Goal: Check status: Check status

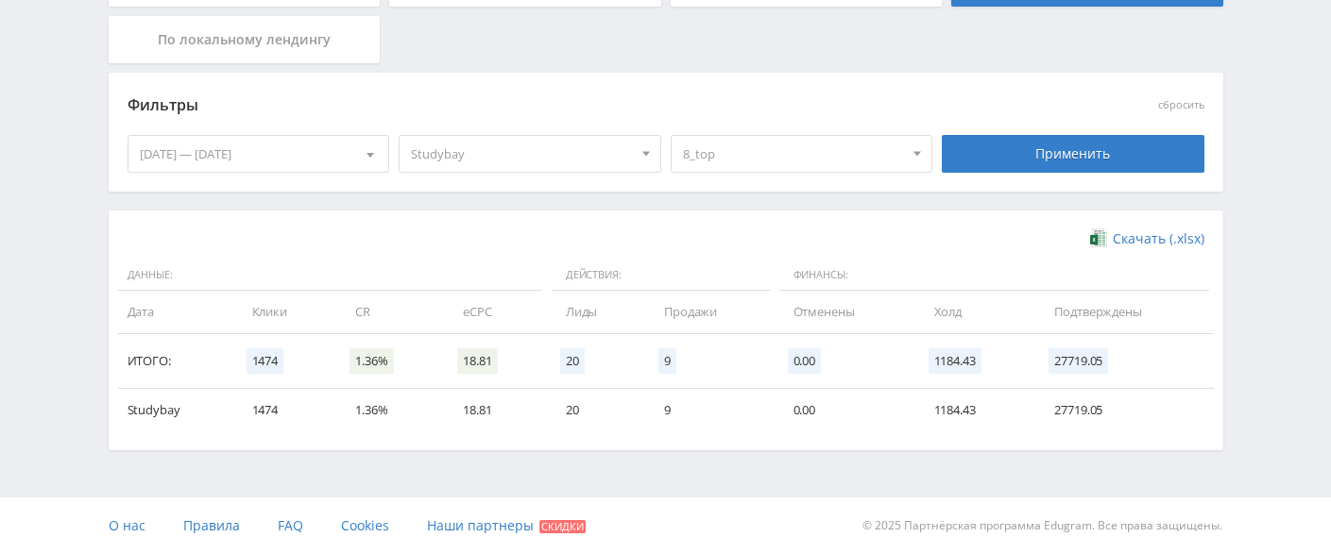
scroll to position [427, 0]
click at [764, 153] on span "8_top" at bounding box center [793, 154] width 221 height 36
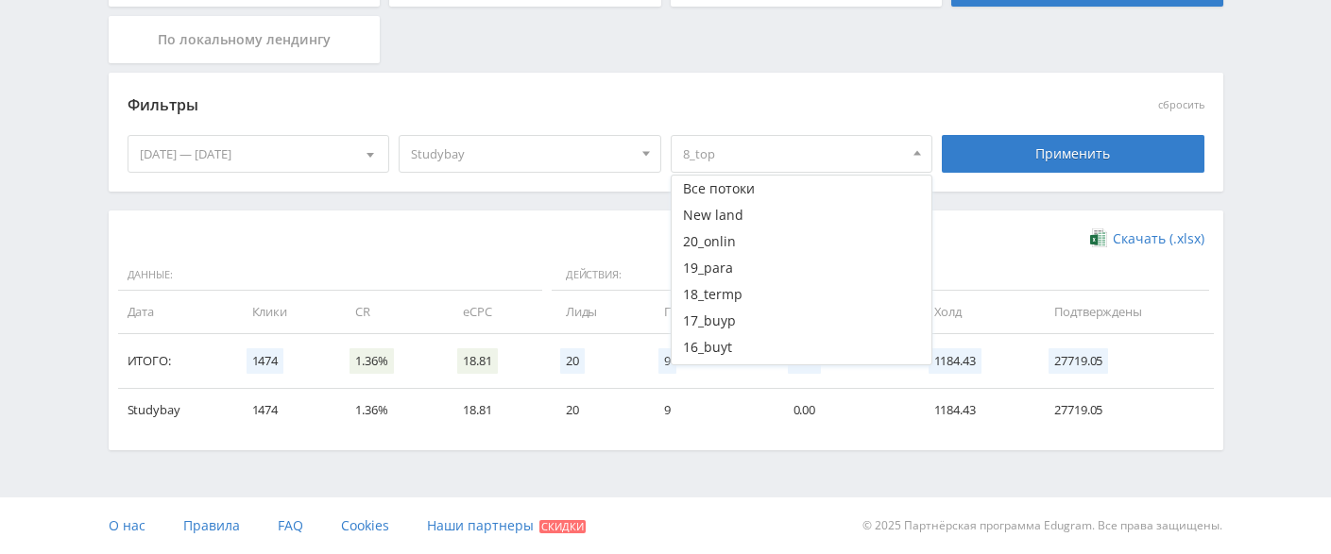
click at [731, 441] on button "9_typ" at bounding box center [801, 454] width 261 height 26
click at [723, 467] on button "8_top" at bounding box center [801, 480] width 261 height 26
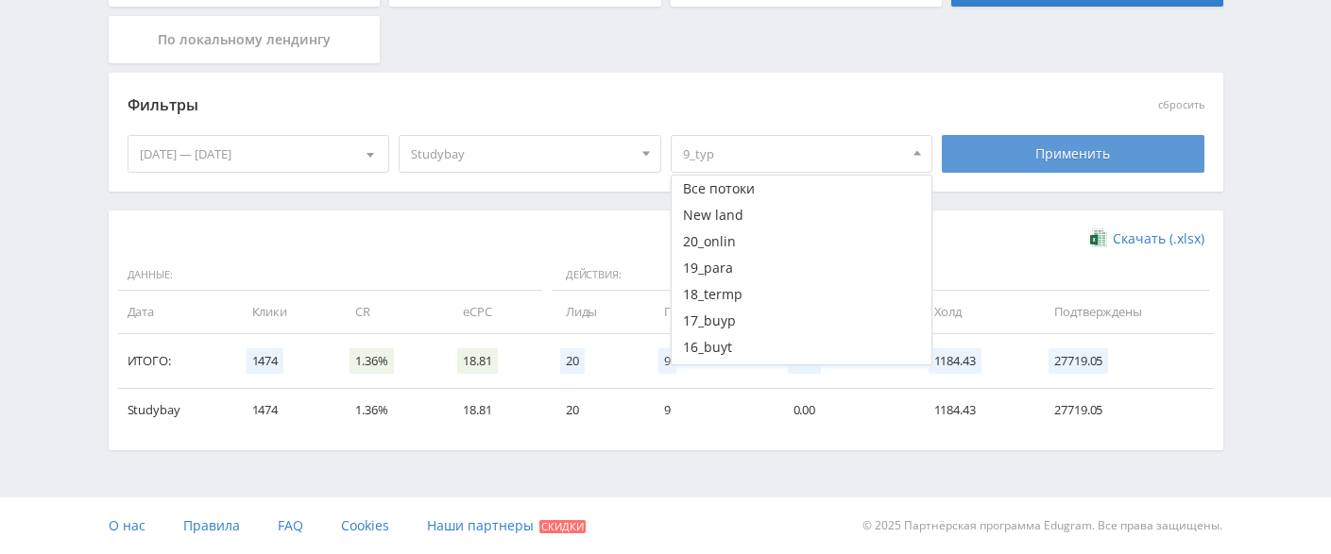
click at [999, 151] on div "Применить" at bounding box center [1073, 154] width 263 height 38
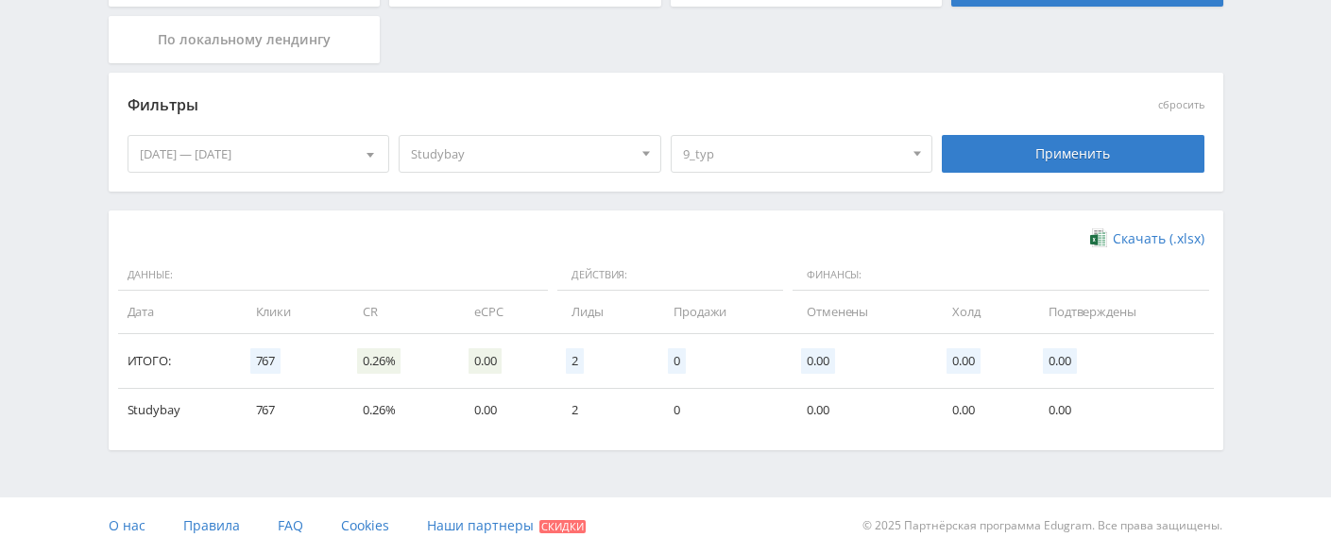
click at [742, 160] on span "9_typ" at bounding box center [793, 154] width 221 height 36
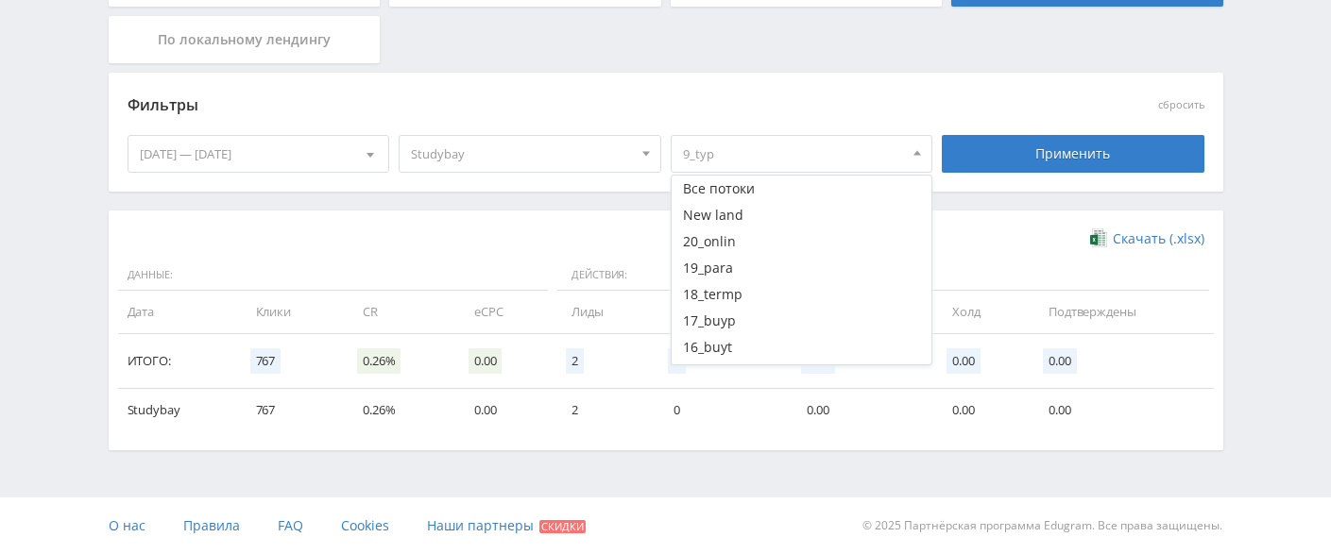
click at [714, 414] on button "10_bes" at bounding box center [801, 427] width 261 height 26
click at [720, 441] on button "9_typ" at bounding box center [801, 454] width 261 height 26
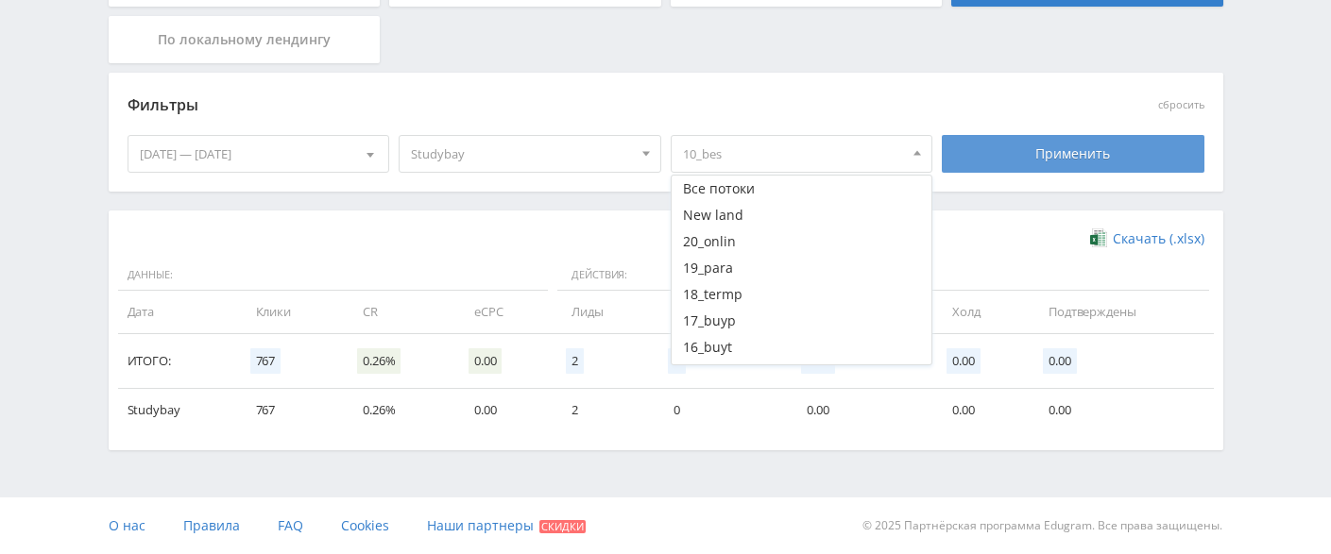
click at [999, 161] on div "Применить" at bounding box center [1073, 154] width 263 height 38
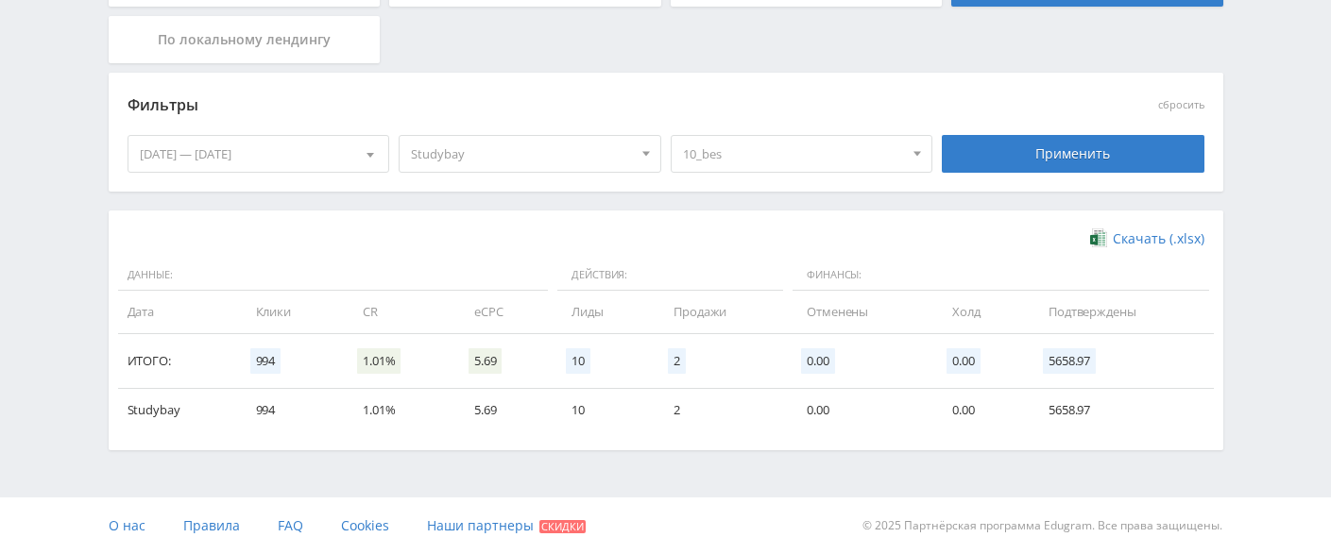
click at [813, 149] on span "10_bes" at bounding box center [793, 154] width 221 height 36
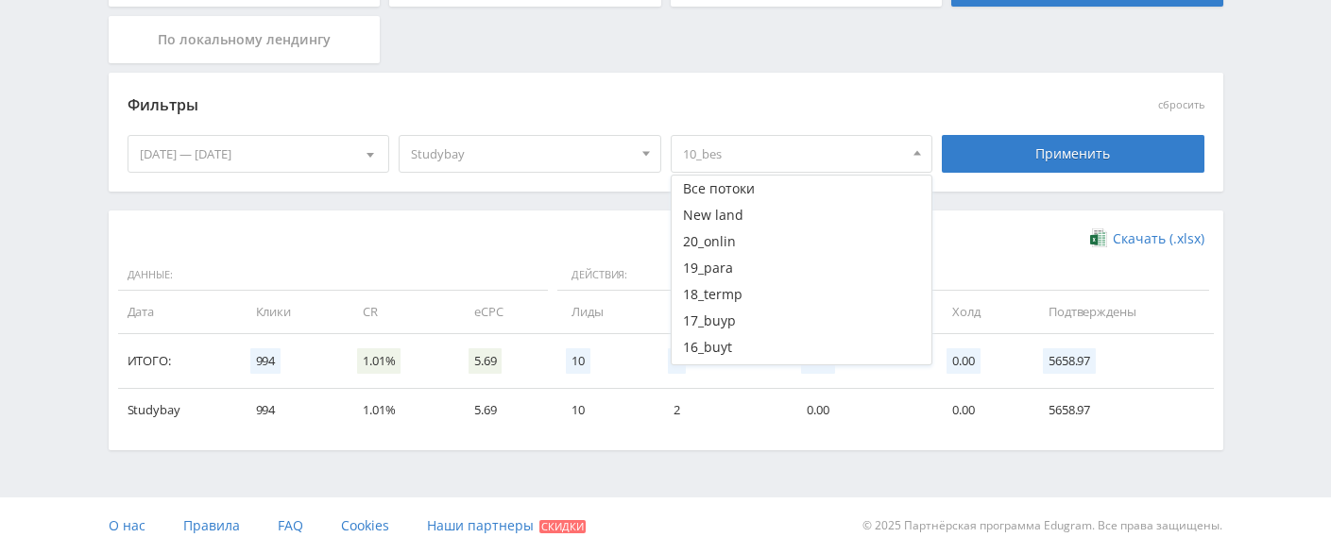
scroll to position [126, 0]
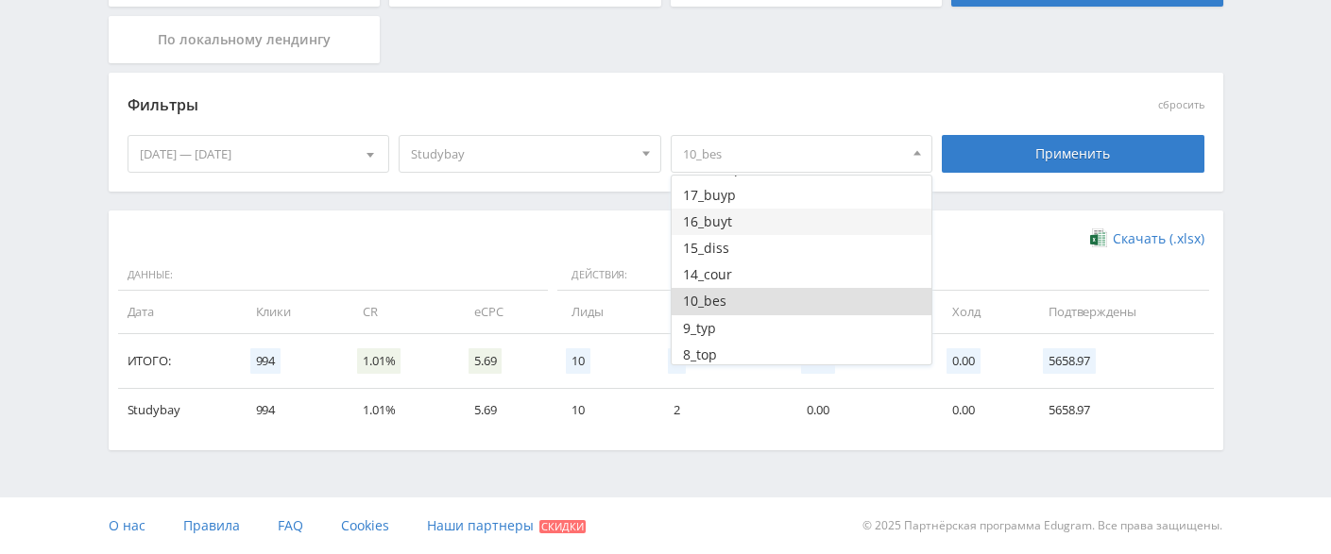
click at [735, 209] on button "16_buyt" at bounding box center [801, 222] width 261 height 26
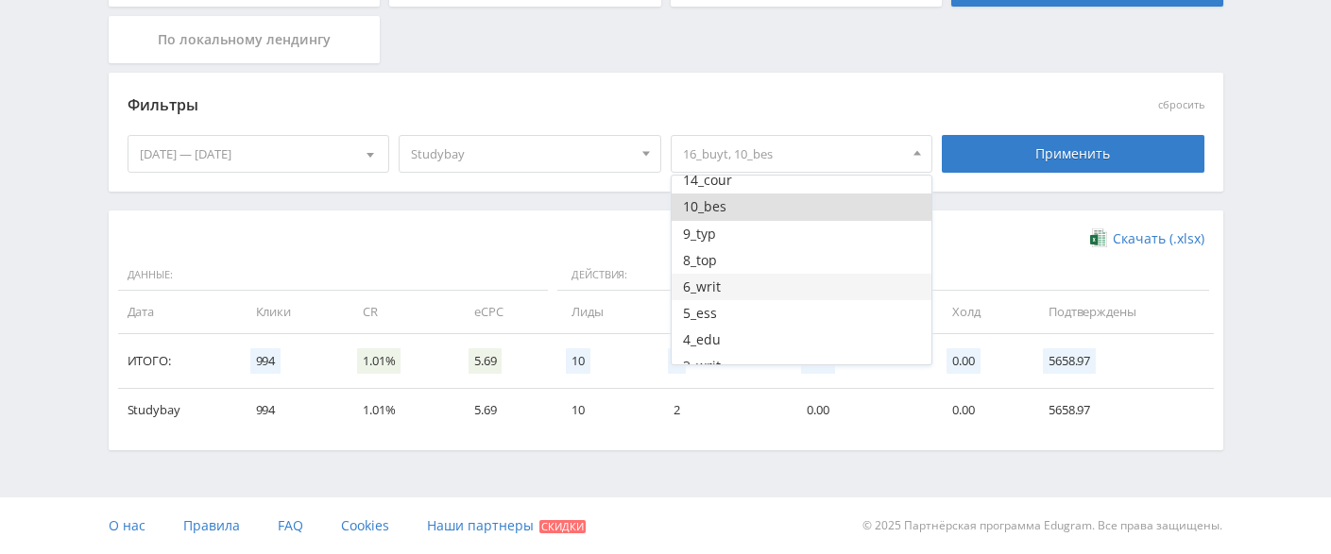
scroll to position [314, 0]
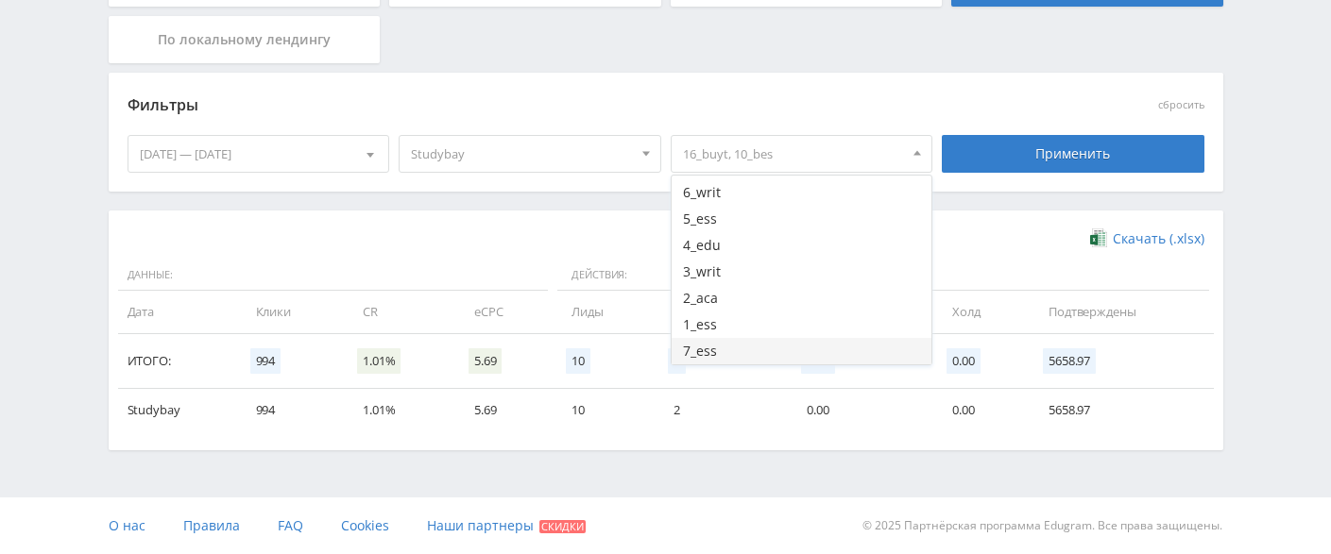
click at [739, 348] on button "7_ess" at bounding box center [801, 351] width 261 height 26
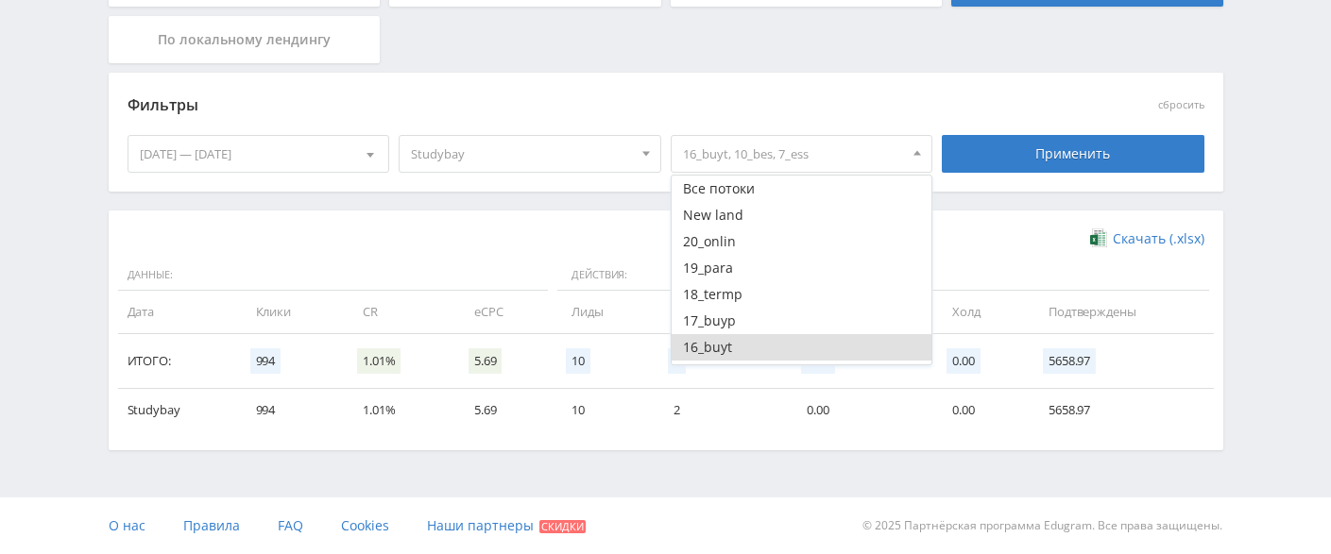
scroll to position [94, 0]
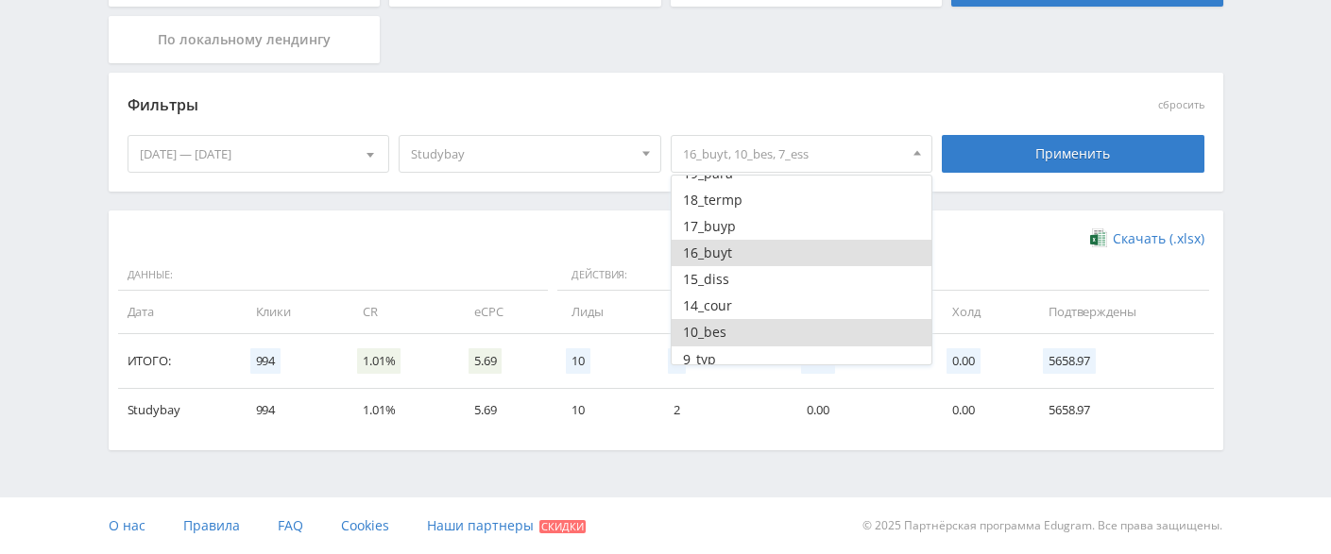
click at [728, 250] on button "16_buyt" at bounding box center [801, 253] width 261 height 26
click at [737, 328] on button "10_bes" at bounding box center [801, 332] width 261 height 26
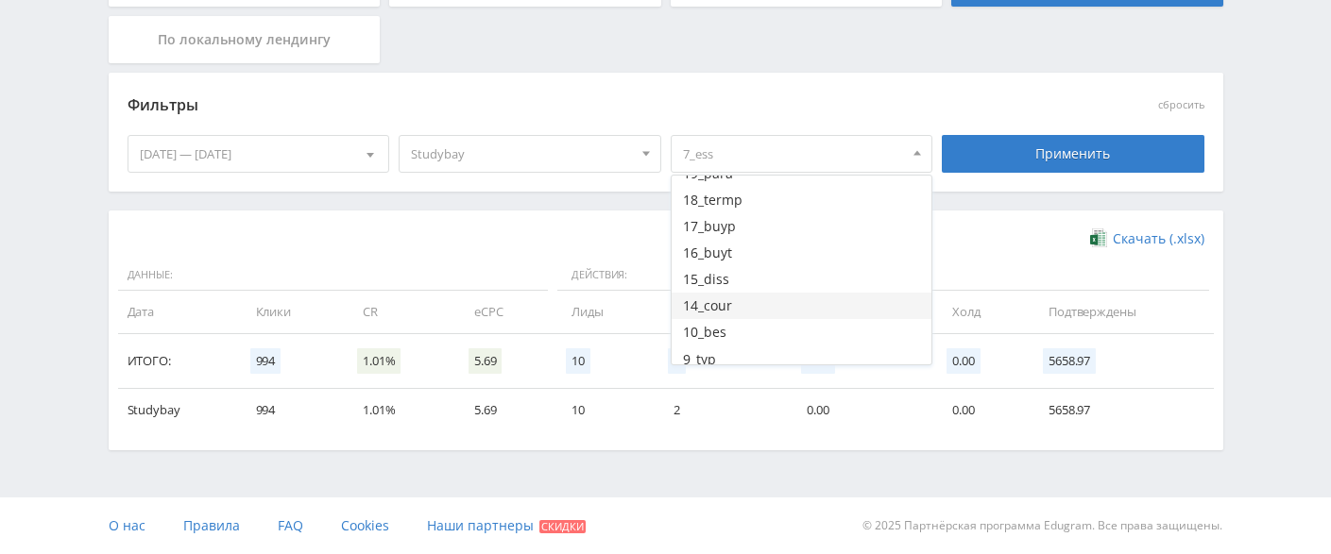
scroll to position [314, 0]
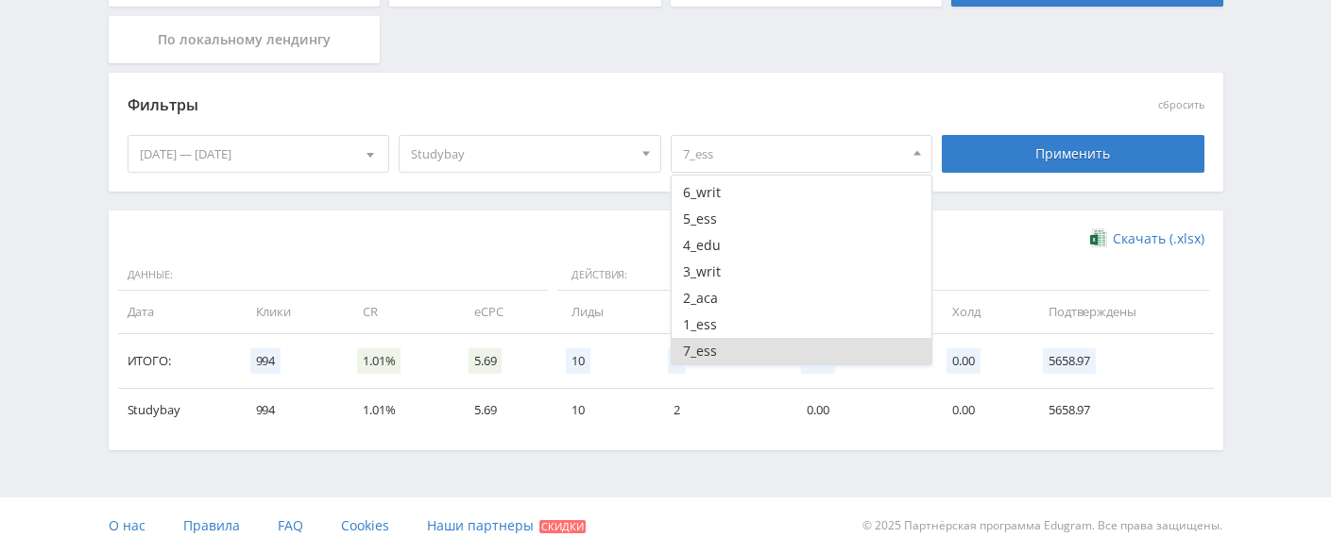
click at [1019, 148] on div "Применить" at bounding box center [1073, 154] width 263 height 38
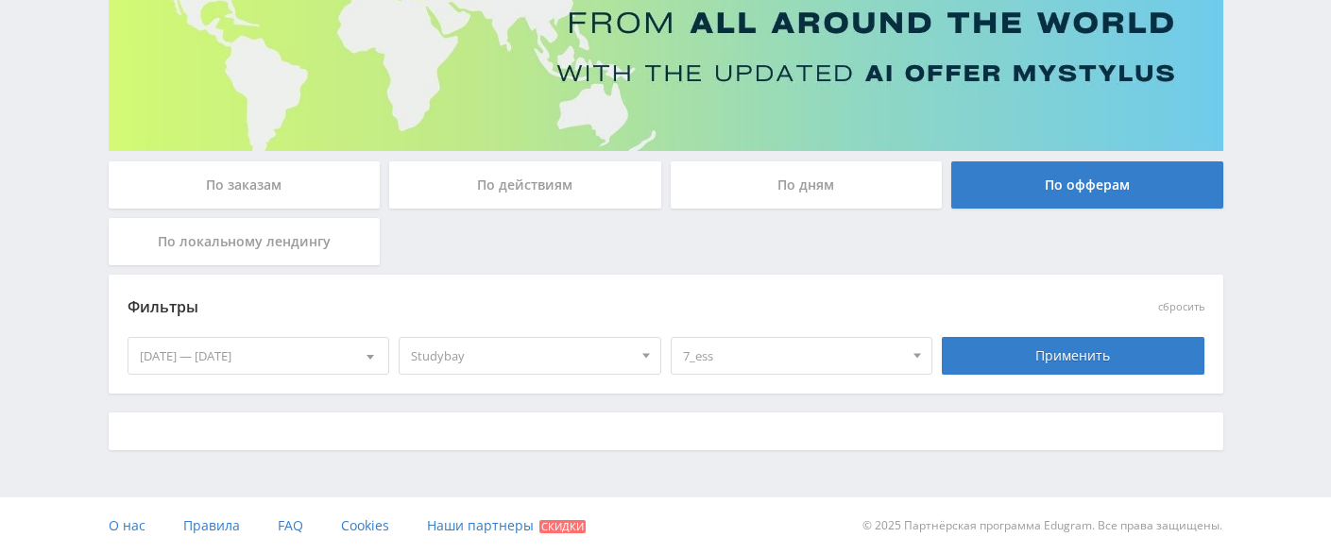
scroll to position [427, 0]
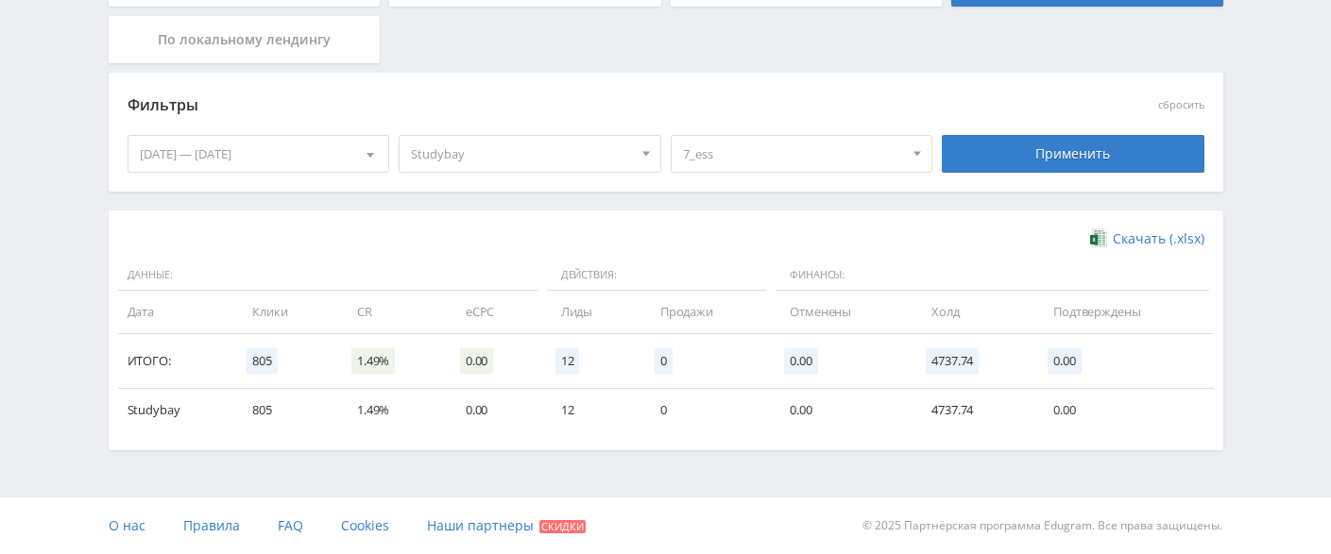
click at [815, 162] on span "7_ess" at bounding box center [793, 154] width 221 height 36
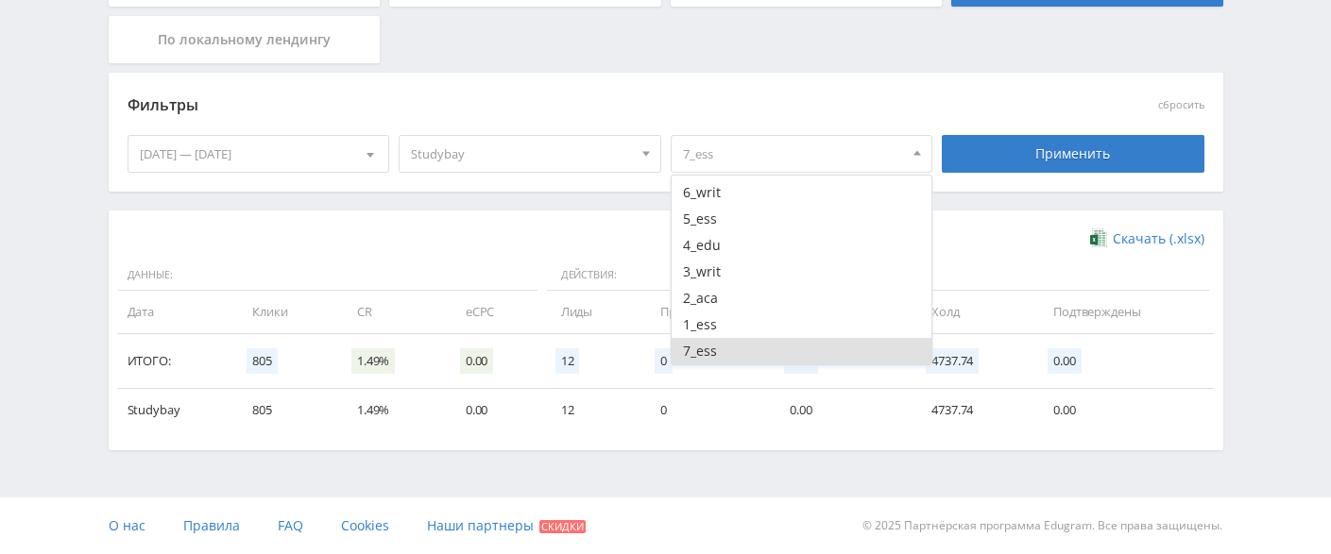
click at [741, 352] on button "7_ess" at bounding box center [801, 351] width 261 height 26
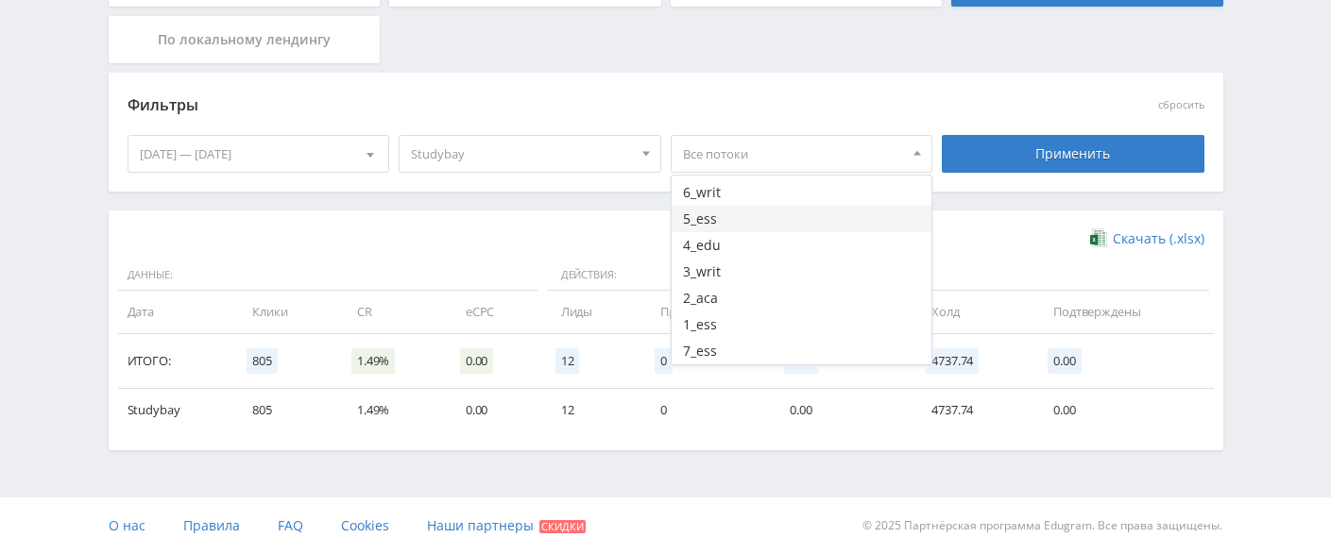
scroll to position [220, 0]
click at [752, 283] on button "6_writ" at bounding box center [801, 287] width 261 height 26
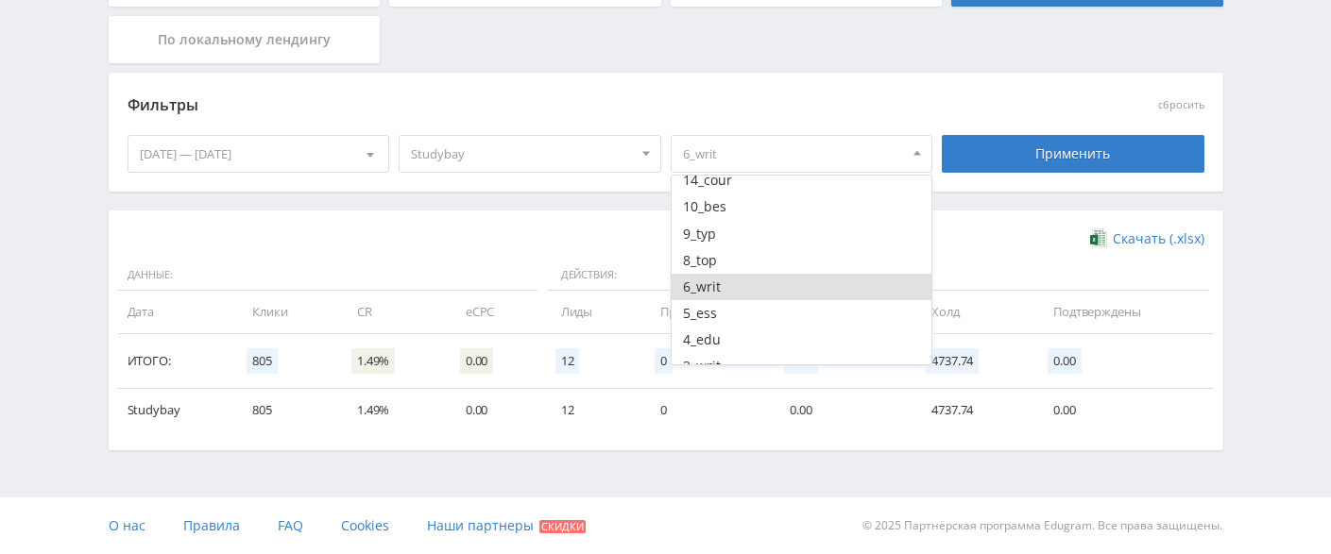
click at [1037, 148] on div "Применить" at bounding box center [1073, 154] width 263 height 38
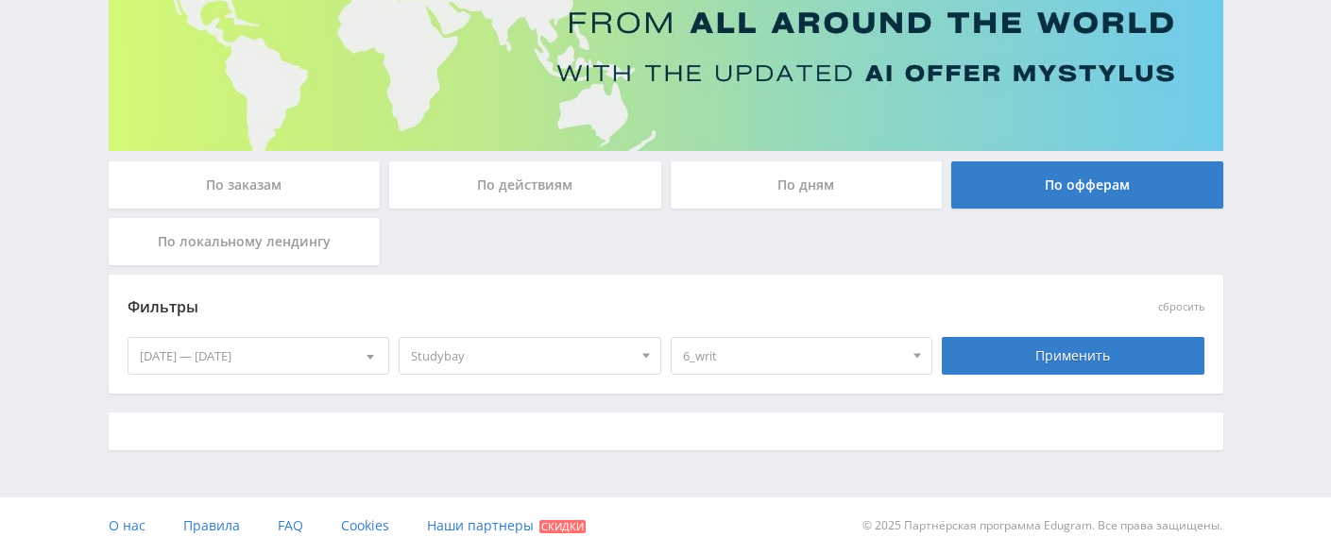
scroll to position [427, 0]
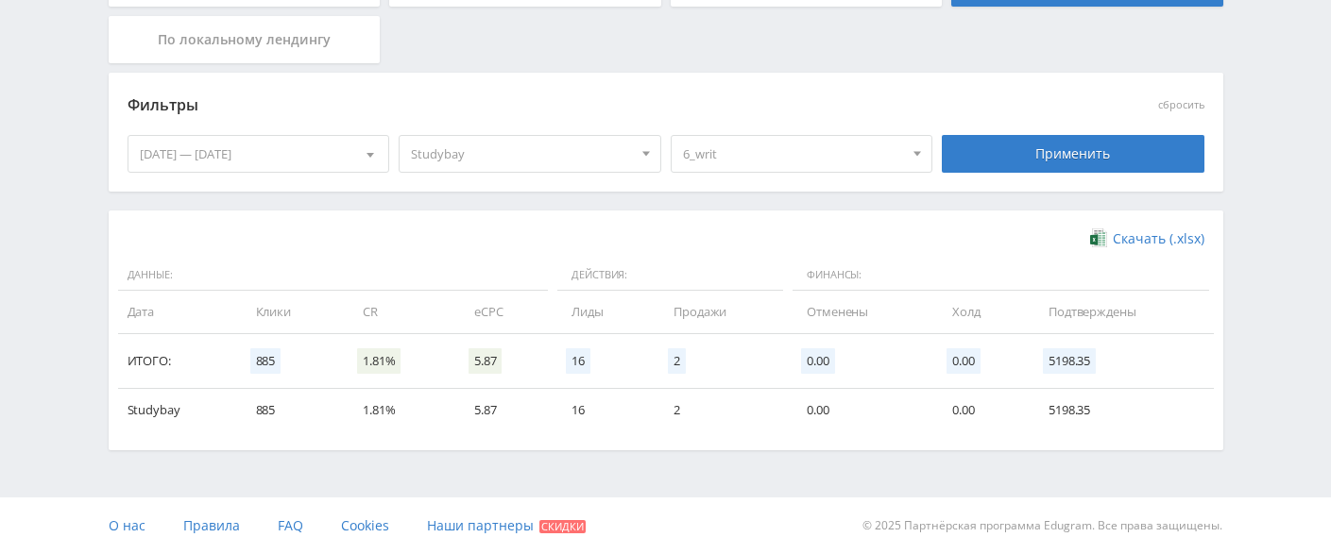
click at [802, 159] on span "6_writ" at bounding box center [793, 154] width 221 height 36
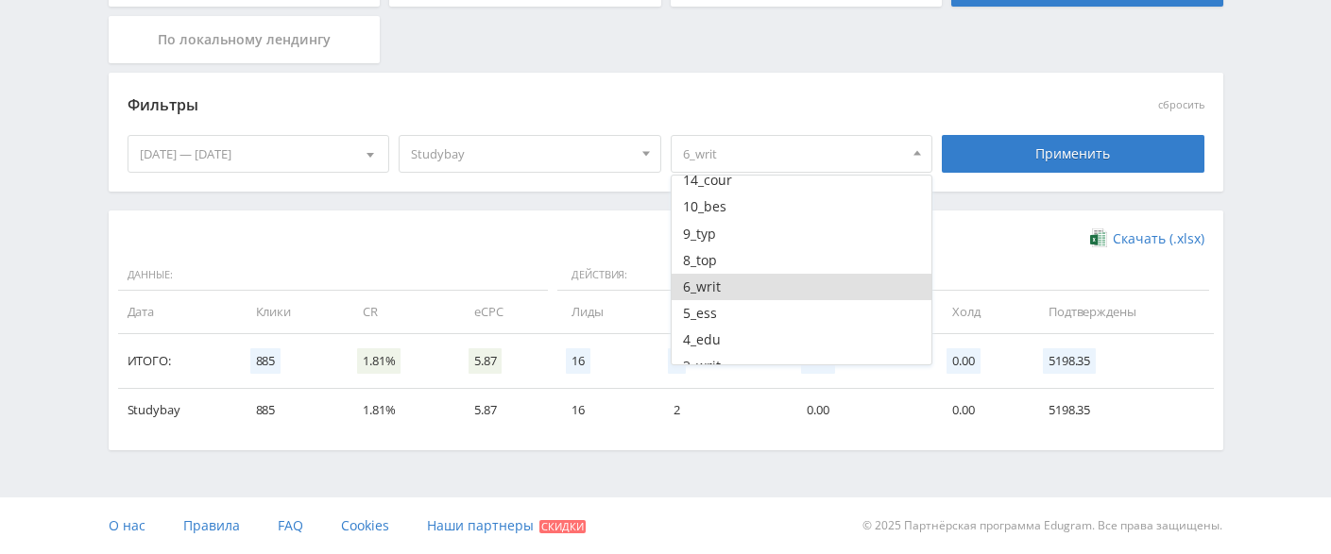
scroll to position [314, 0]
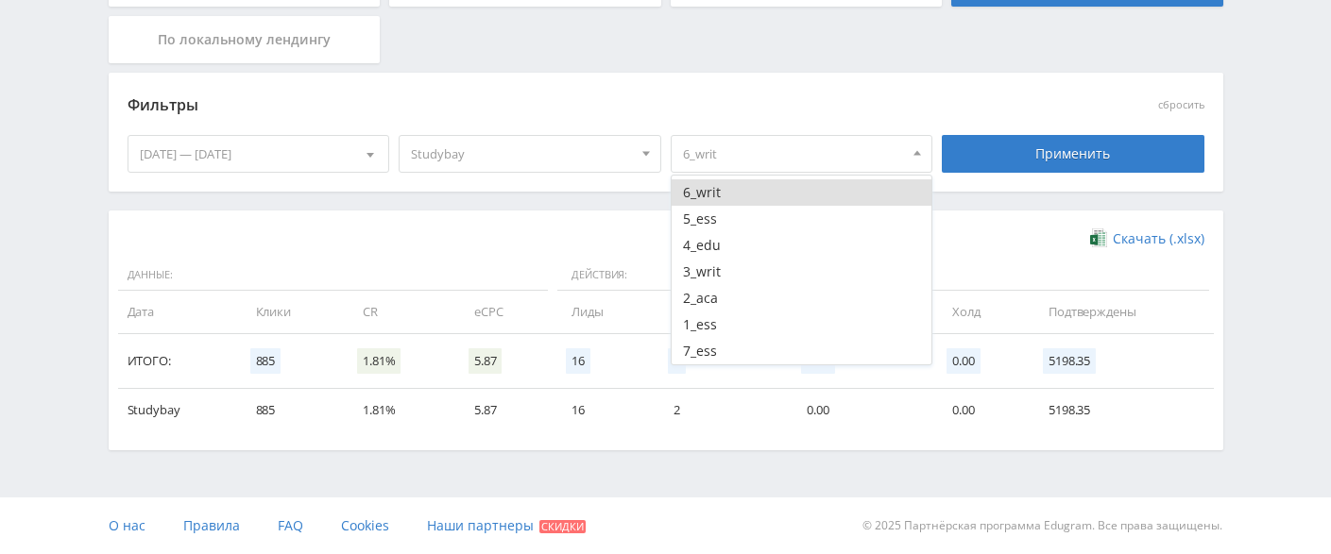
click at [744, 190] on button "6_writ" at bounding box center [801, 192] width 261 height 26
click at [729, 221] on button "5_ess" at bounding box center [801, 219] width 261 height 26
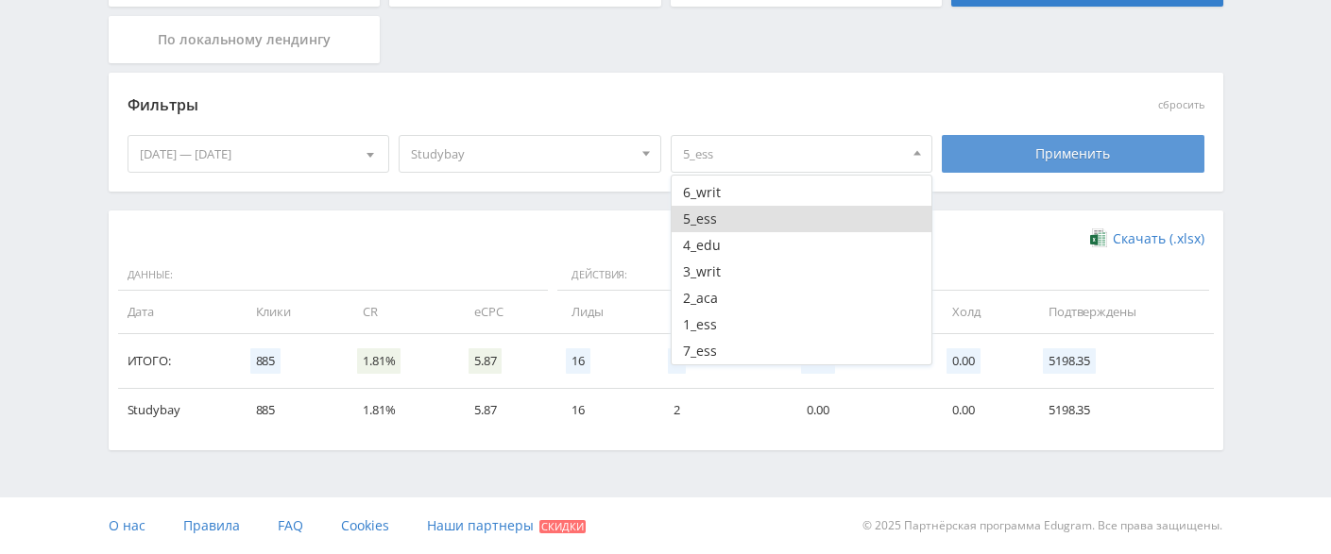
click at [1025, 139] on div "Применить" at bounding box center [1073, 154] width 263 height 38
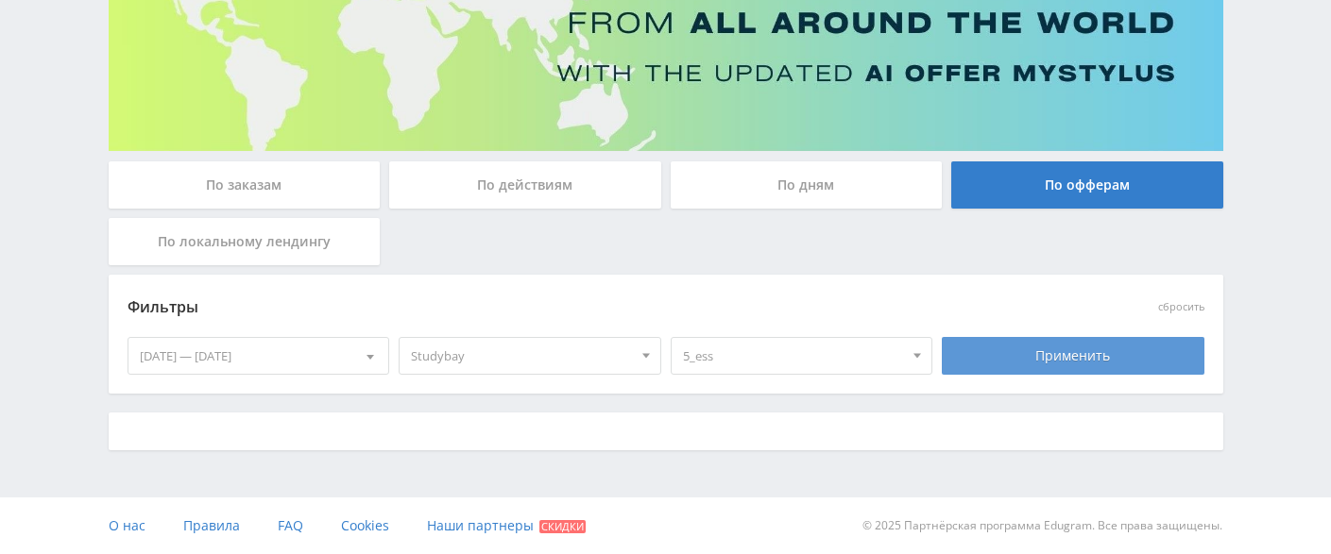
scroll to position [225, 0]
click at [996, 362] on div "Применить" at bounding box center [1073, 356] width 263 height 38
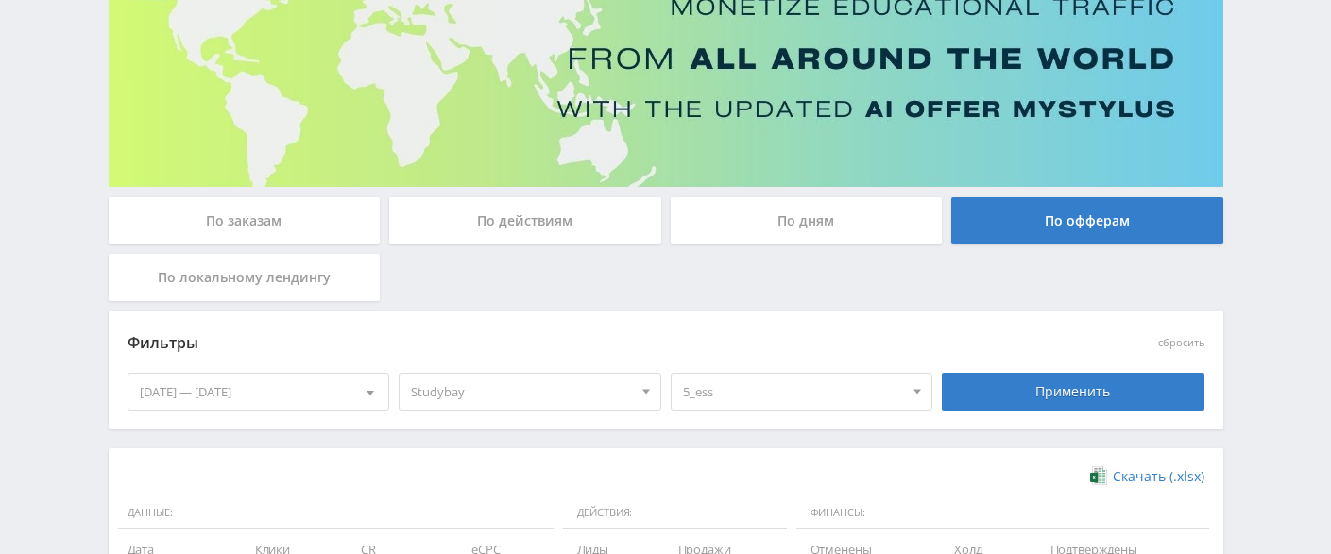
scroll to position [427, 0]
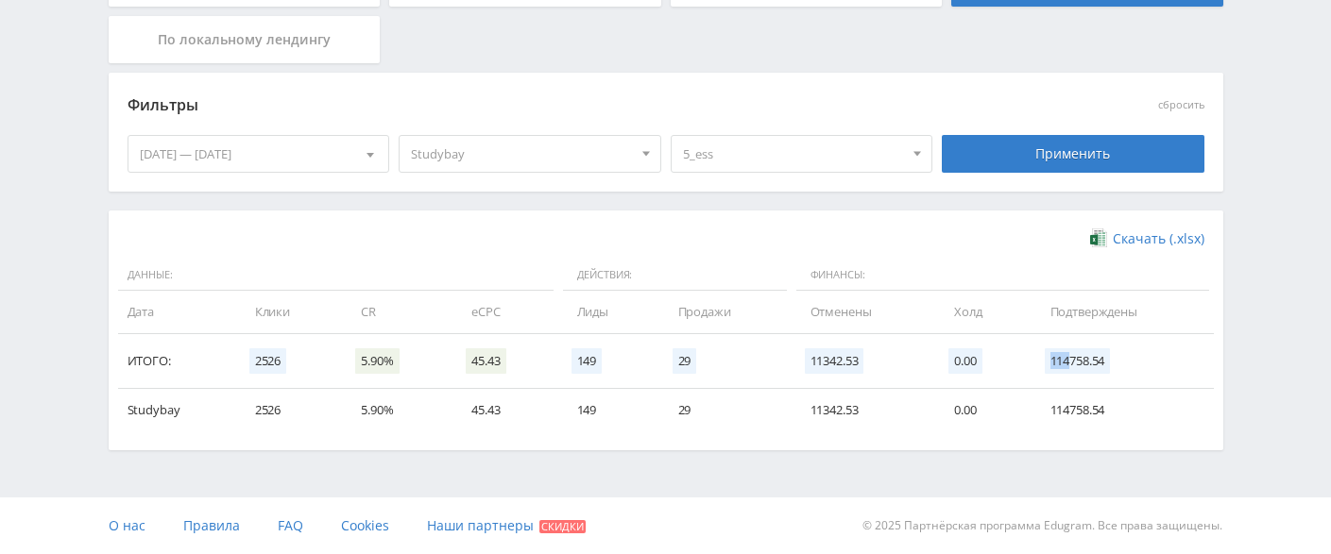
drag, startPoint x: 1071, startPoint y: 360, endPoint x: 1042, endPoint y: 366, distance: 30.0
click at [1042, 366] on td "114758.54" at bounding box center [1122, 361] width 182 height 55
click at [753, 258] on div "Скачать (.xlsx) Данные: Действия: Финансы: Дата Клики CR eCPC Лиды Продажи Отме…" at bounding box center [665, 330] width 1077 height 202
click at [846, 152] on span "5_ess" at bounding box center [793, 154] width 221 height 36
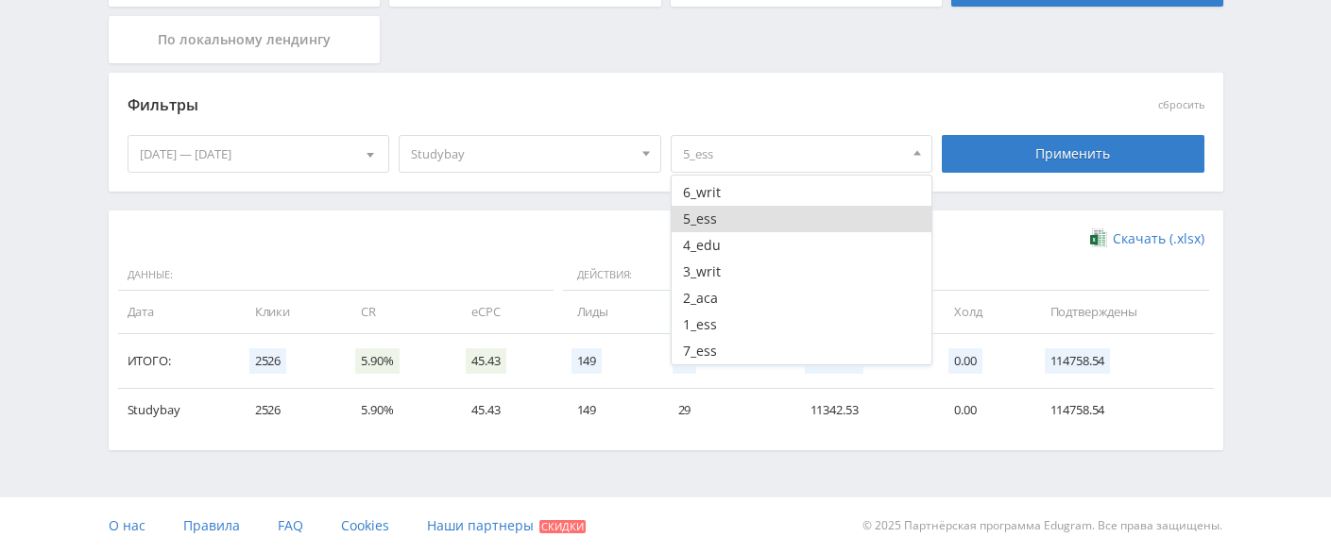
click at [749, 216] on button "5_ess" at bounding box center [801, 219] width 261 height 26
click at [756, 241] on button "4_edu" at bounding box center [801, 245] width 261 height 26
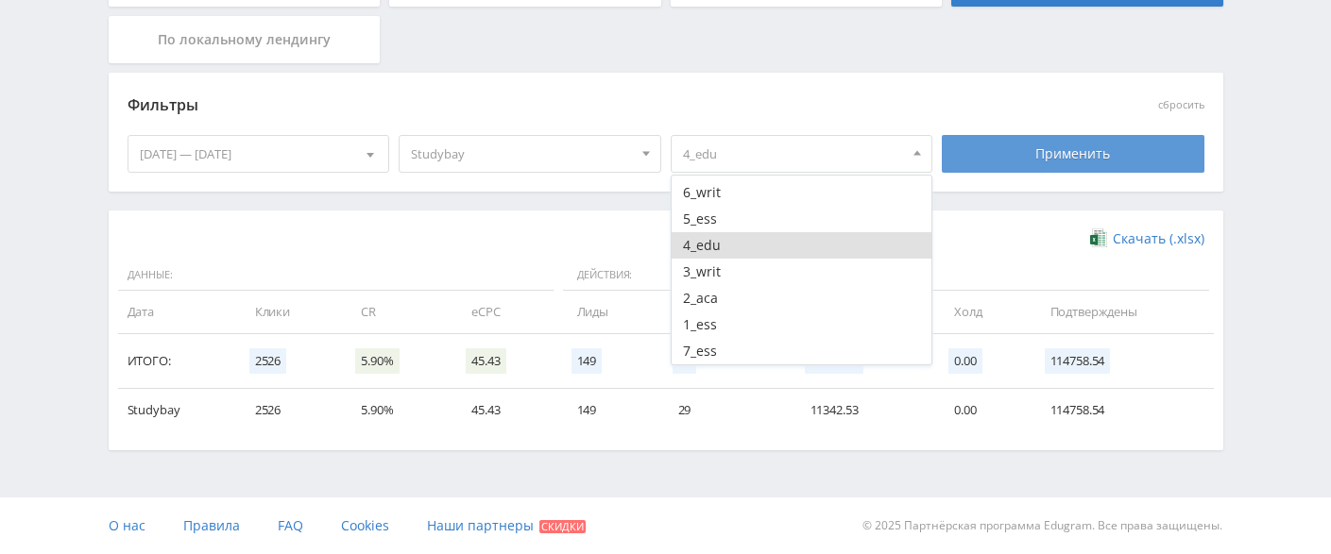
click at [989, 150] on div "Применить" at bounding box center [1073, 154] width 263 height 38
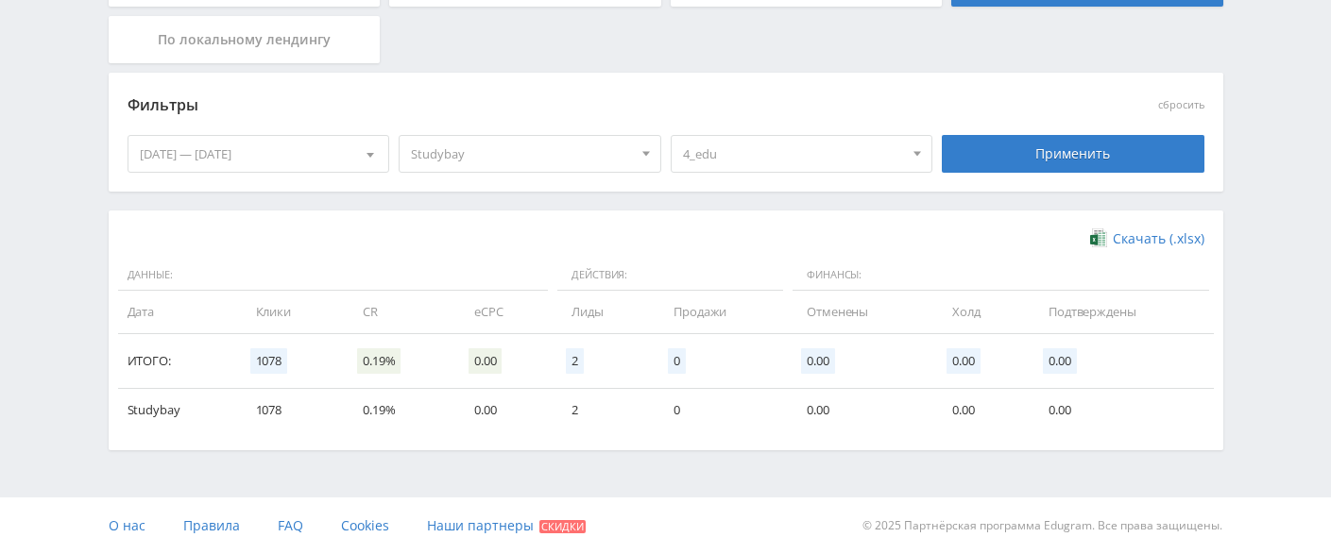
click at [334, 154] on div "01.10.2024 — 30.09.2025" at bounding box center [258, 154] width 261 height 36
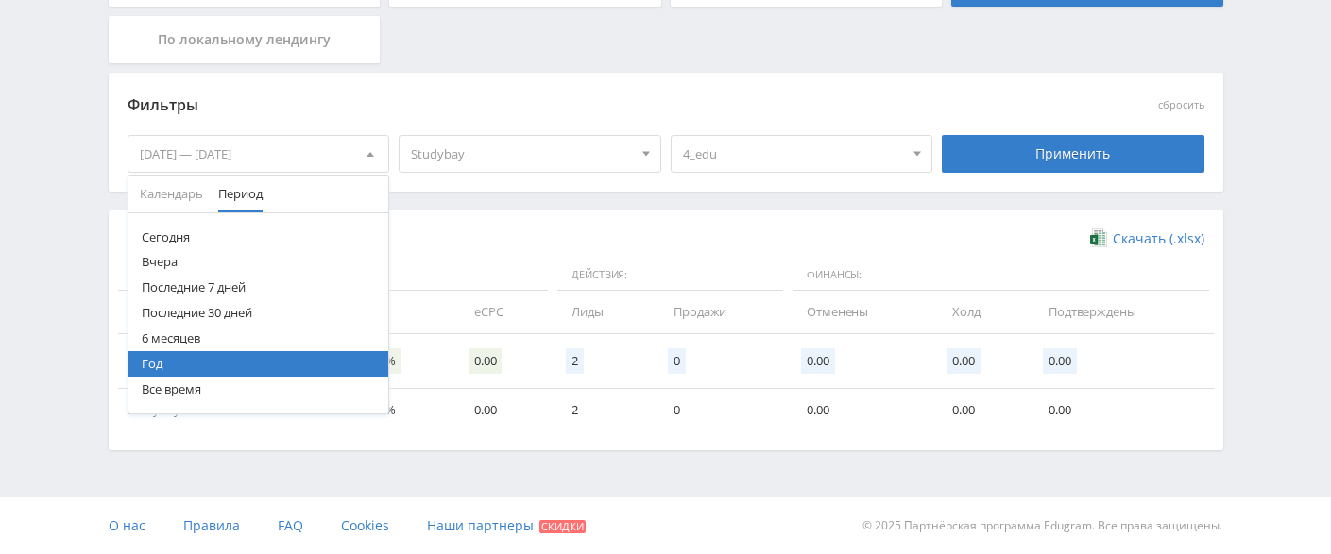
click at [181, 358] on button "Год" at bounding box center [258, 363] width 261 height 25
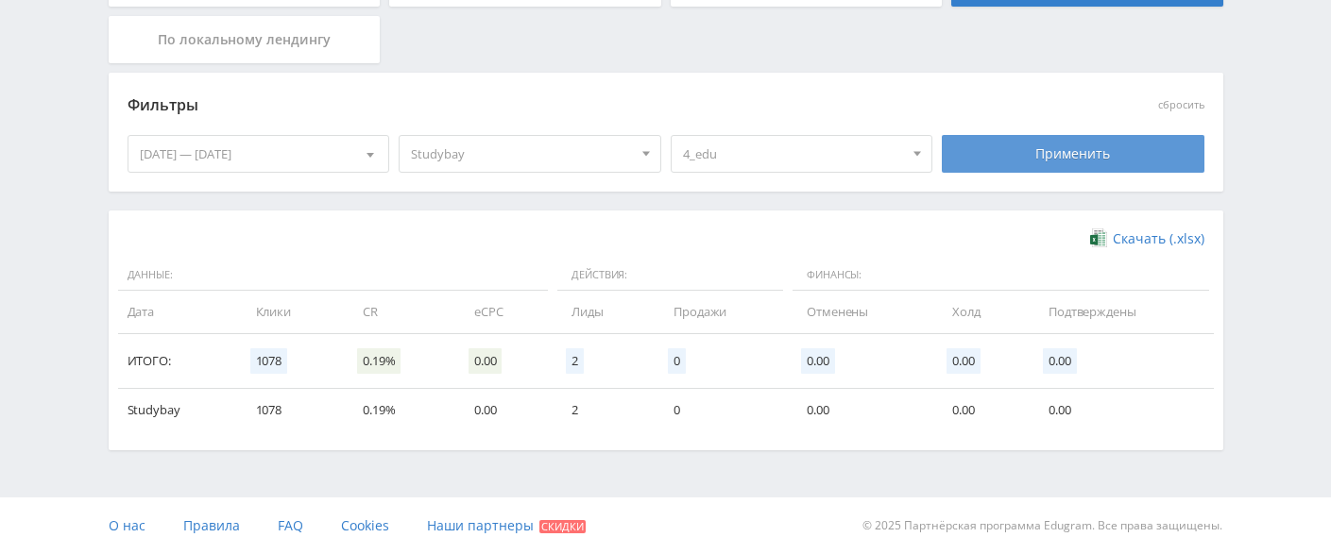
click at [1035, 152] on div "Применить" at bounding box center [1073, 154] width 263 height 38
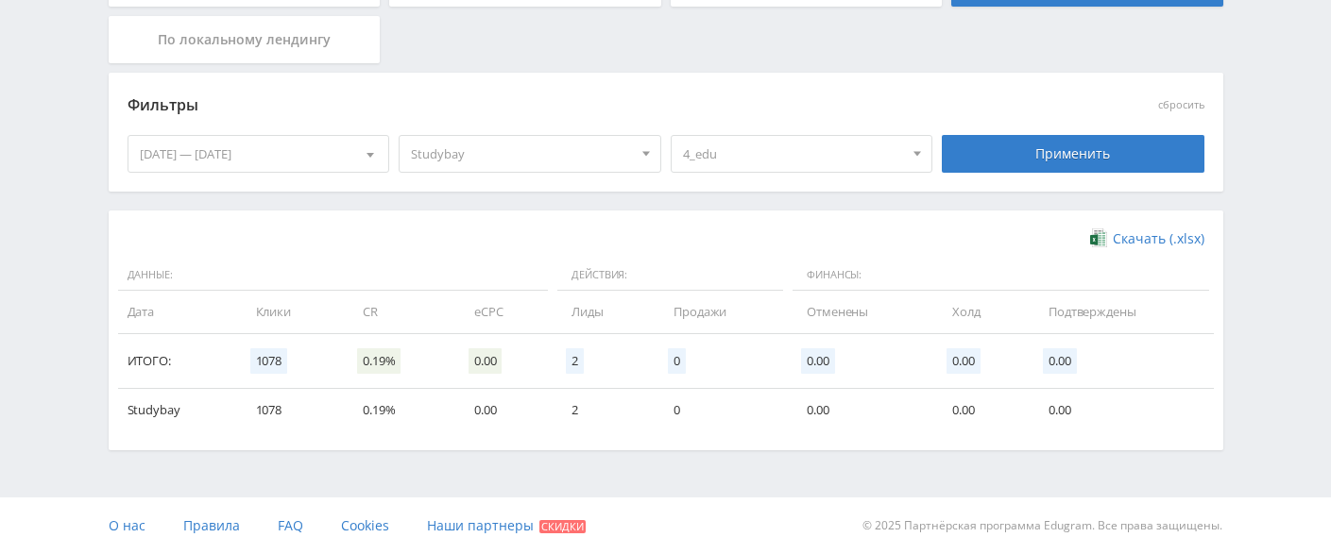
click at [810, 177] on div "4_edu Все потоки New land 20_onlin 19_para 18_termp 17_buyp 16_buyt 15_diss 14_…" at bounding box center [802, 153] width 272 height 53
click at [822, 163] on span "4_edu" at bounding box center [793, 154] width 221 height 36
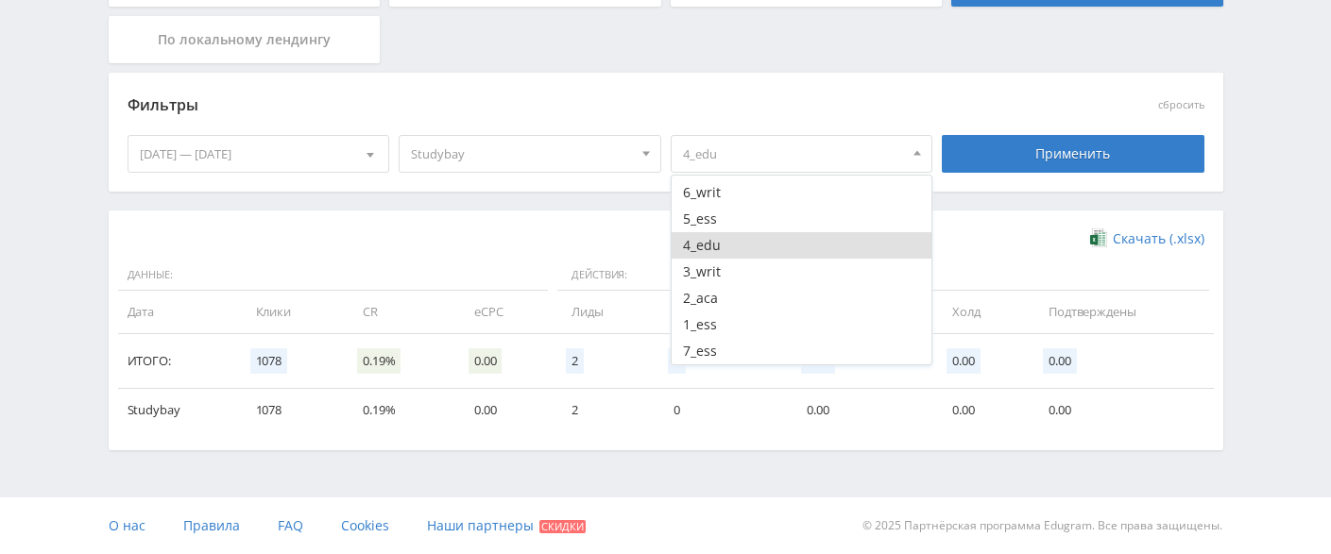
click at [744, 244] on button "4_edu" at bounding box center [801, 245] width 261 height 26
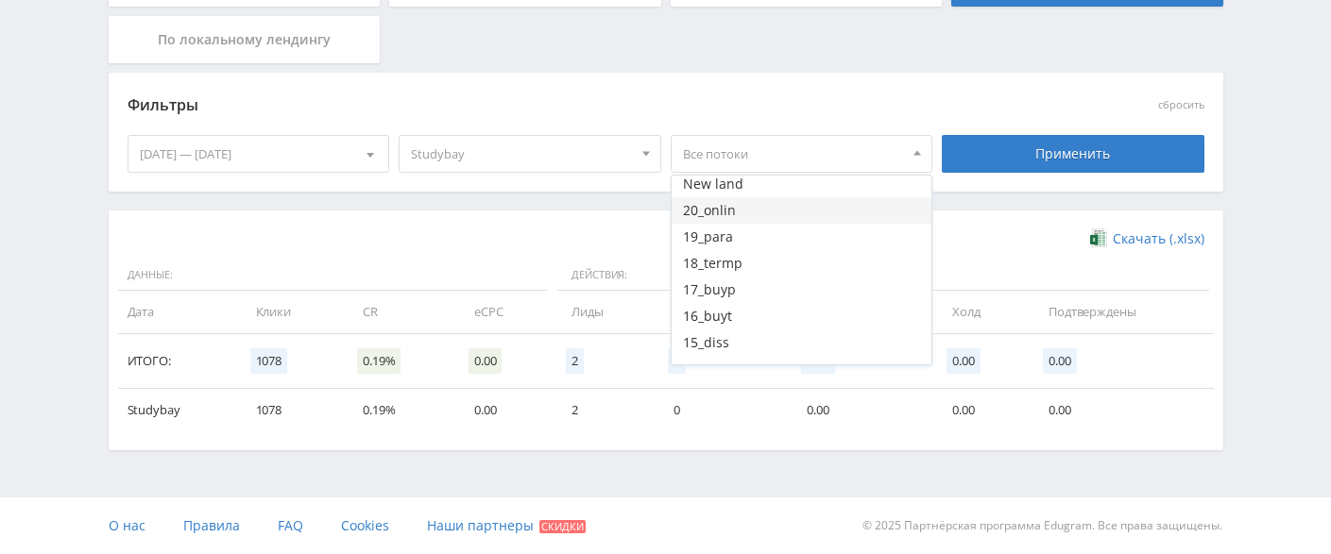
click at [801, 206] on button "20_onlin" at bounding box center [801, 210] width 261 height 26
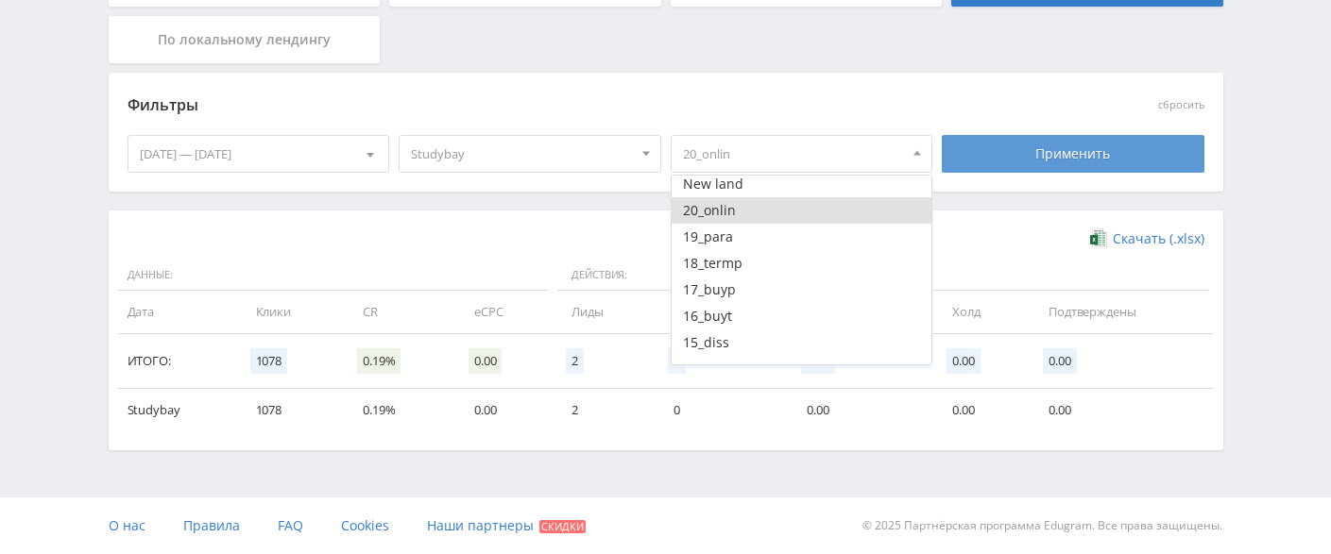
drag, startPoint x: 1137, startPoint y: 130, endPoint x: 1126, endPoint y: 139, distance: 14.2
click at [1136, 131] on div "Применить" at bounding box center [1073, 153] width 272 height 53
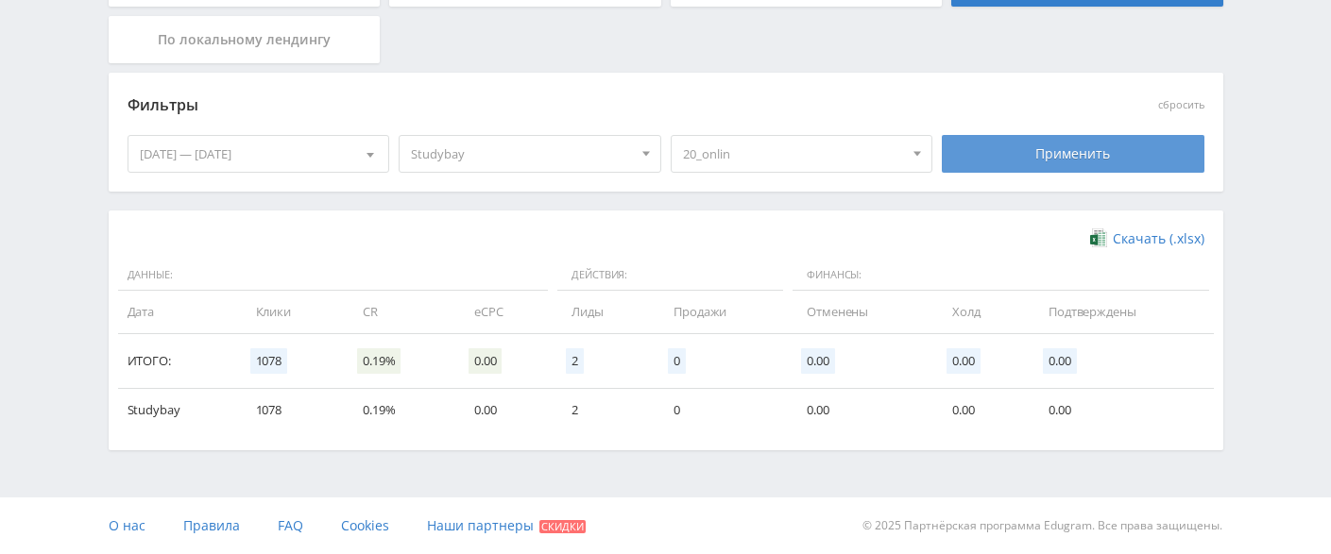
click at [1122, 145] on div "Применить" at bounding box center [1073, 154] width 263 height 38
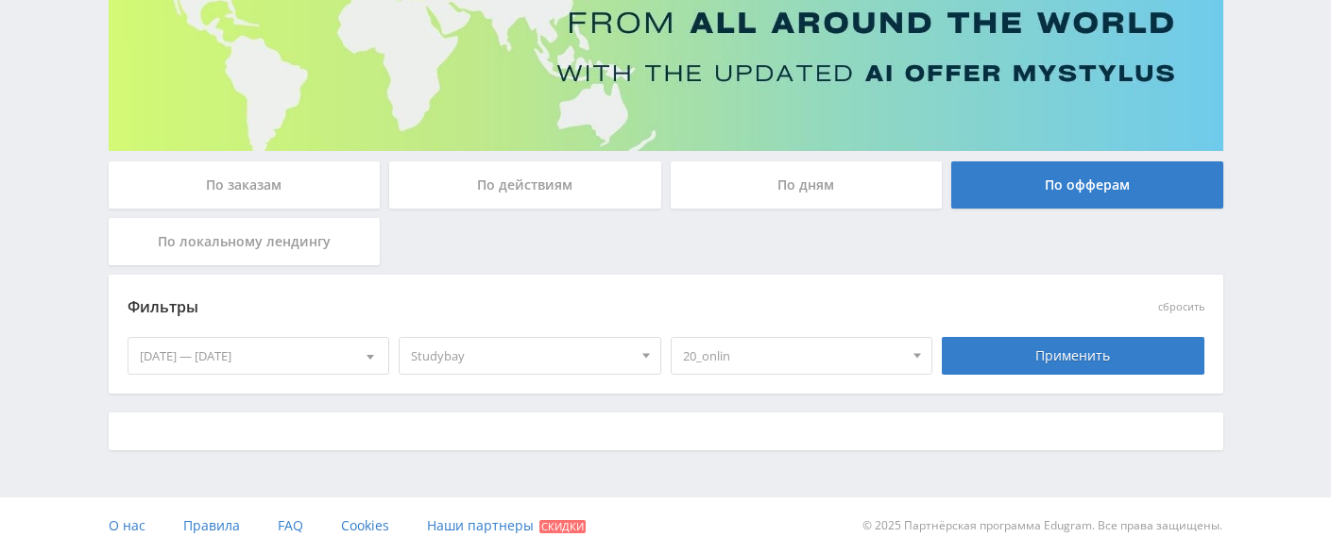
scroll to position [427, 0]
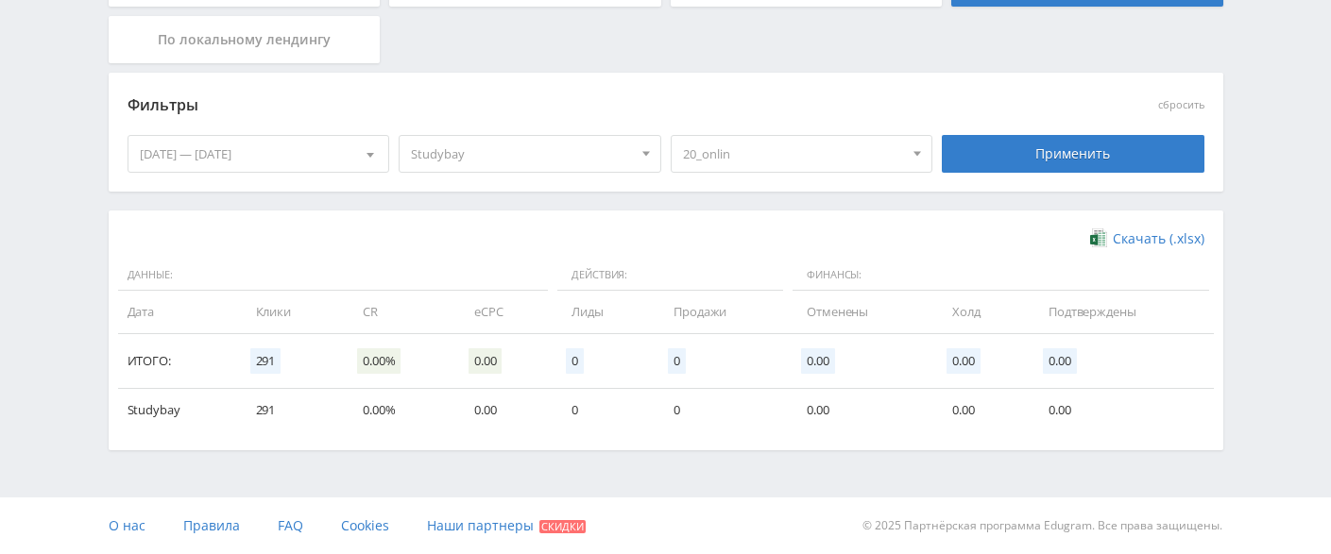
click at [822, 151] on span "20_onlin" at bounding box center [793, 154] width 221 height 36
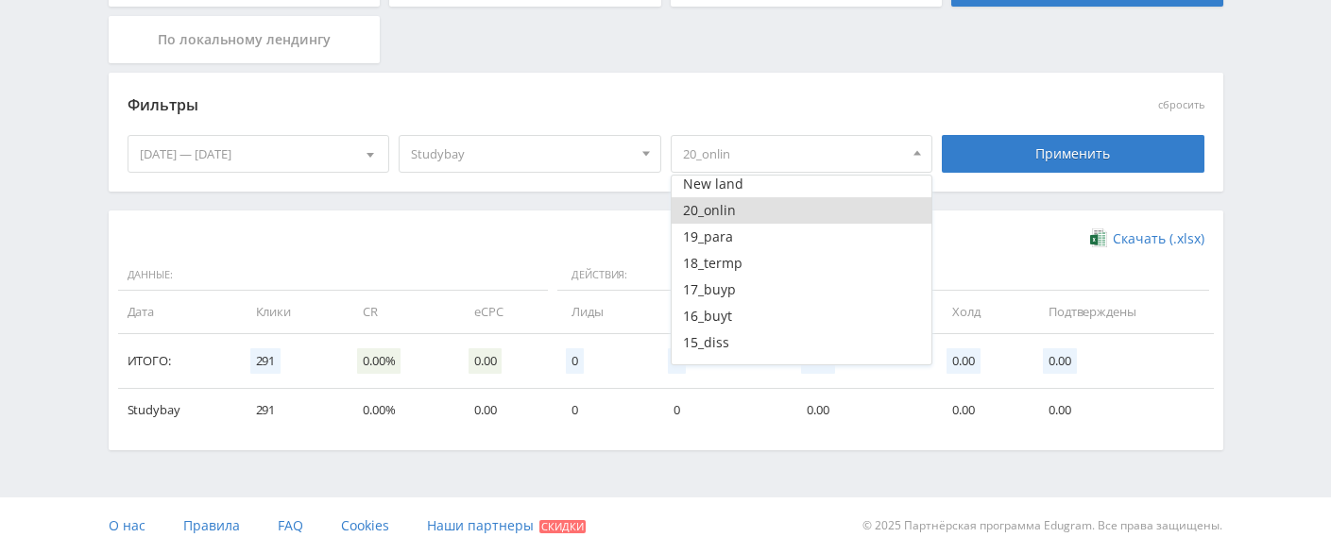
click at [749, 202] on button "20_onlin" at bounding box center [801, 210] width 261 height 26
click at [738, 235] on button "19_para" at bounding box center [801, 237] width 261 height 26
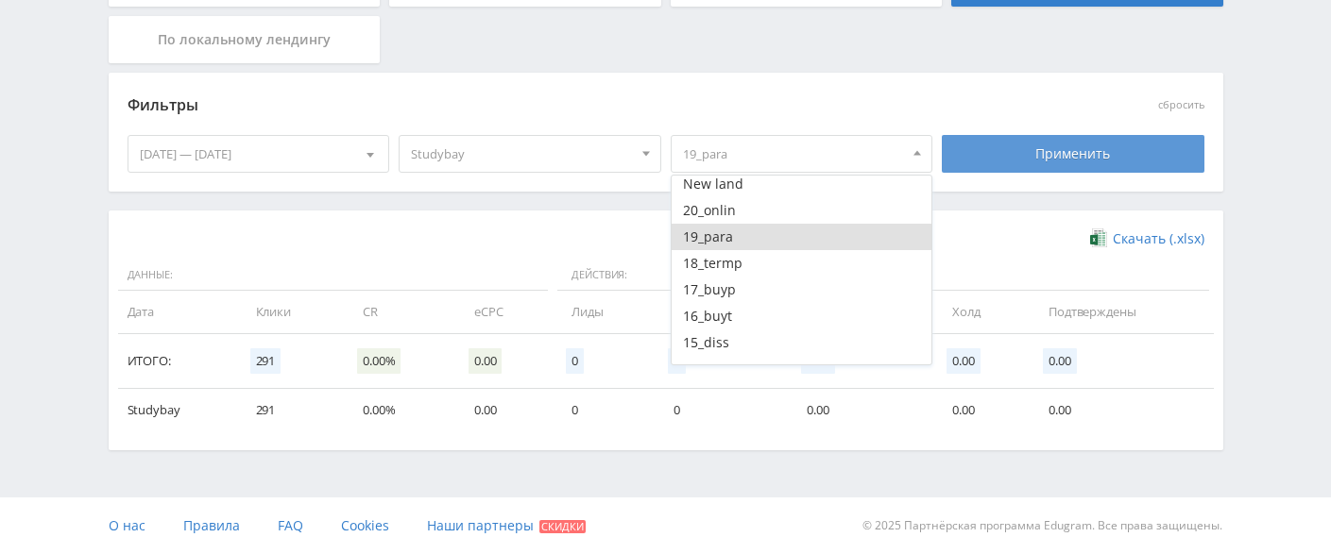
click at [1032, 151] on div "Применить" at bounding box center [1073, 154] width 263 height 38
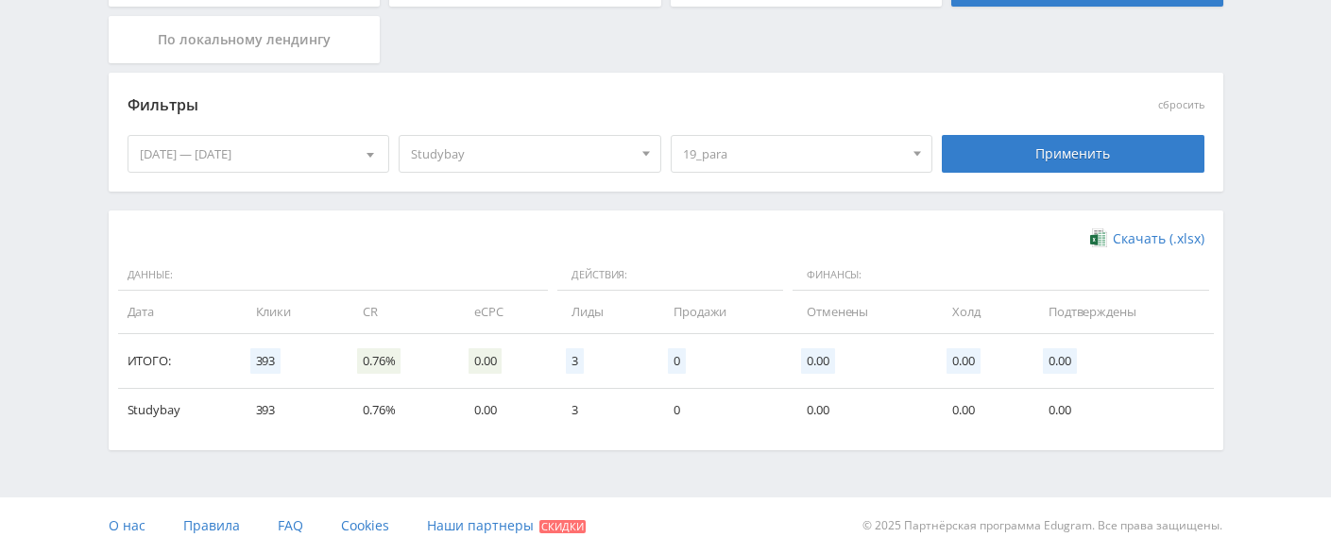
click at [803, 157] on span "19_para" at bounding box center [793, 154] width 221 height 36
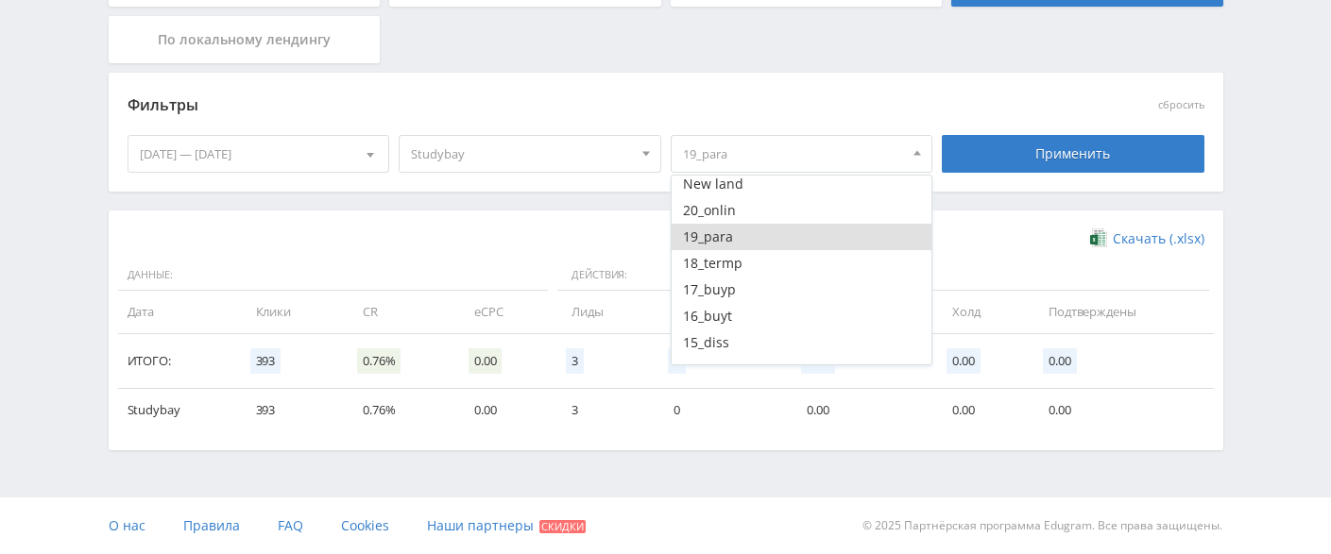
click at [757, 240] on button "19_para" at bounding box center [801, 237] width 261 height 26
click at [747, 261] on button "18_termp" at bounding box center [801, 263] width 261 height 26
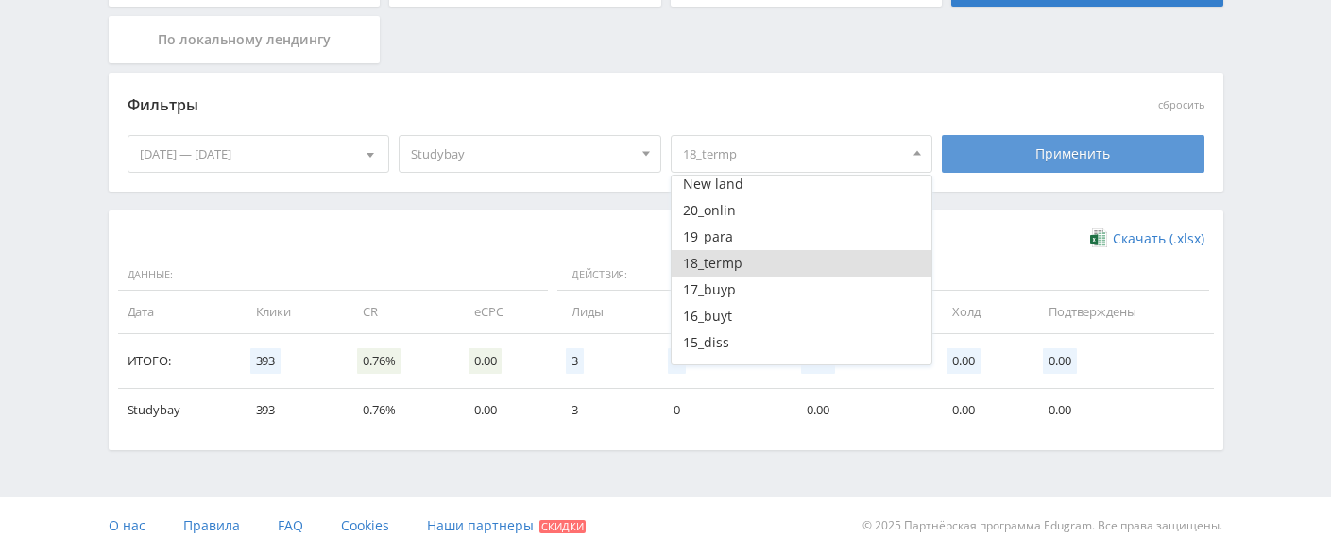
click at [1006, 158] on div "Применить" at bounding box center [1073, 154] width 263 height 38
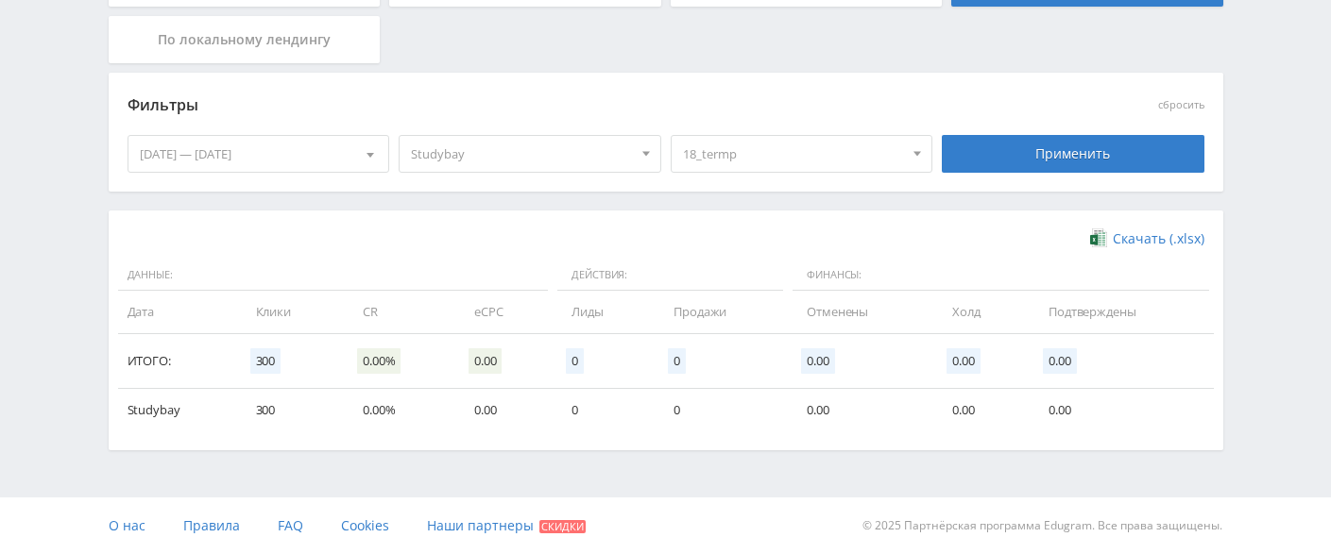
click at [797, 161] on span "18_termp" at bounding box center [793, 154] width 221 height 36
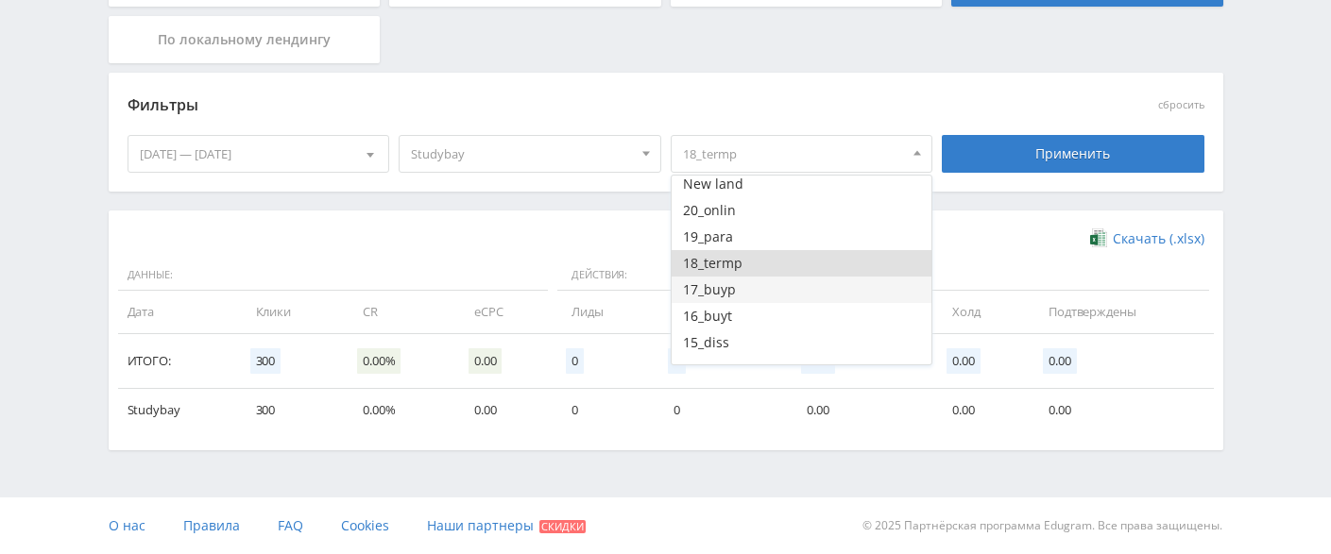
click at [732, 291] on button "17_buyp" at bounding box center [801, 290] width 261 height 26
drag, startPoint x: 732, startPoint y: 265, endPoint x: 833, endPoint y: 216, distance: 112.4
click at [732, 263] on button "18_termp" at bounding box center [801, 263] width 261 height 26
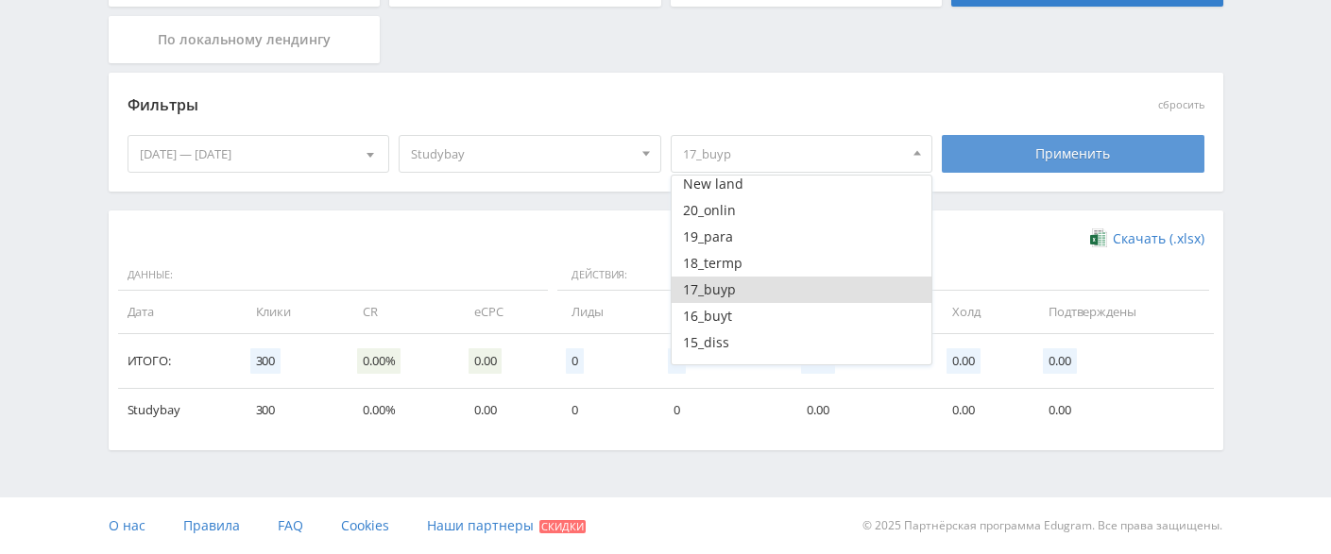
click at [1062, 153] on div "Применить" at bounding box center [1073, 154] width 263 height 38
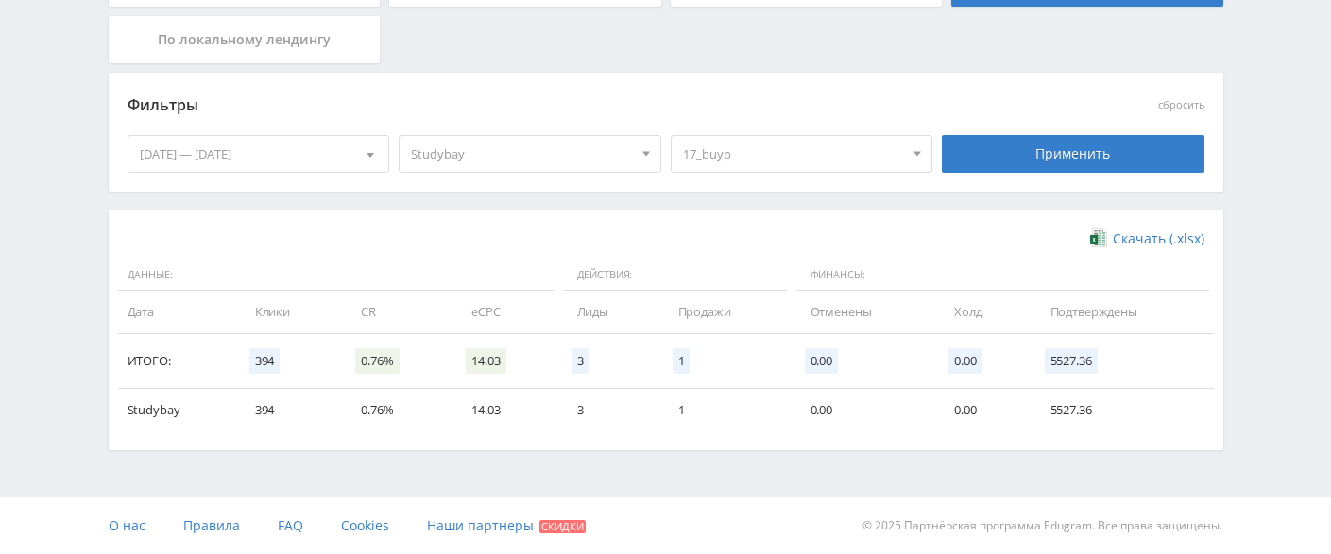
click at [805, 150] on span "17_buyp" at bounding box center [793, 154] width 221 height 36
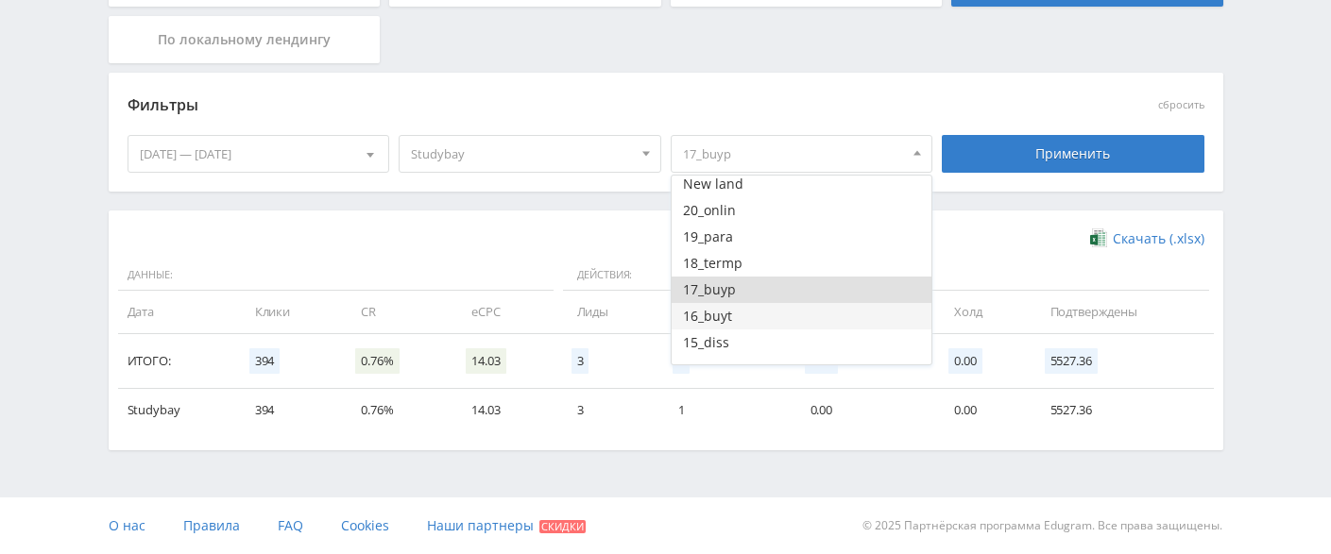
scroll to position [126, 0]
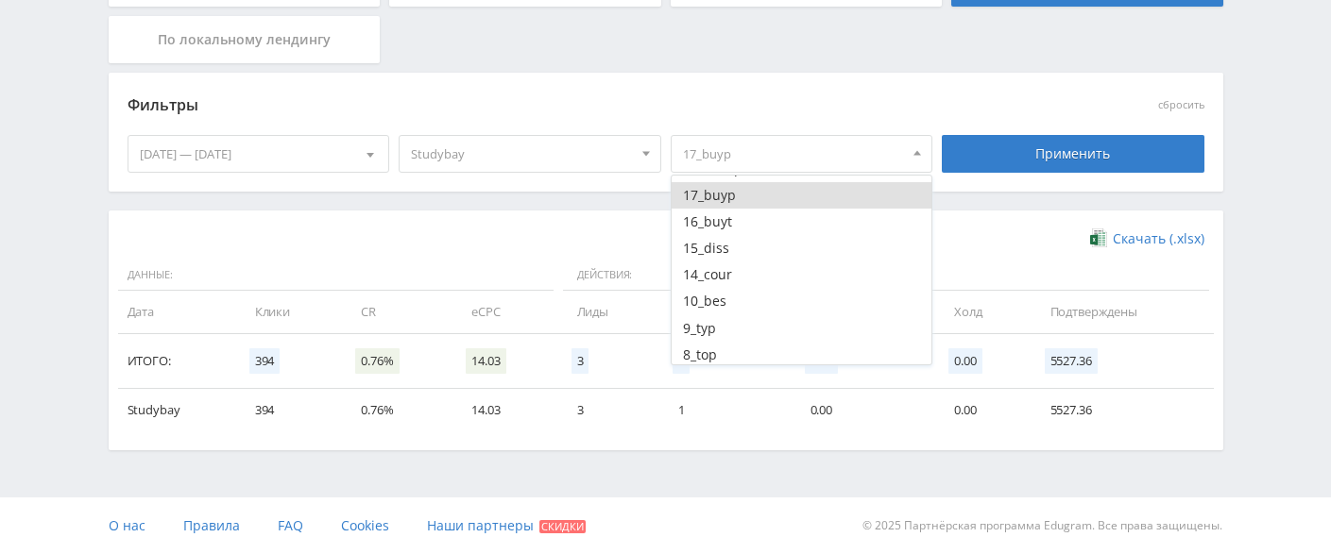
click at [739, 203] on button "17_buyp" at bounding box center [801, 195] width 261 height 26
click at [741, 226] on button "16_buyt" at bounding box center [801, 222] width 261 height 26
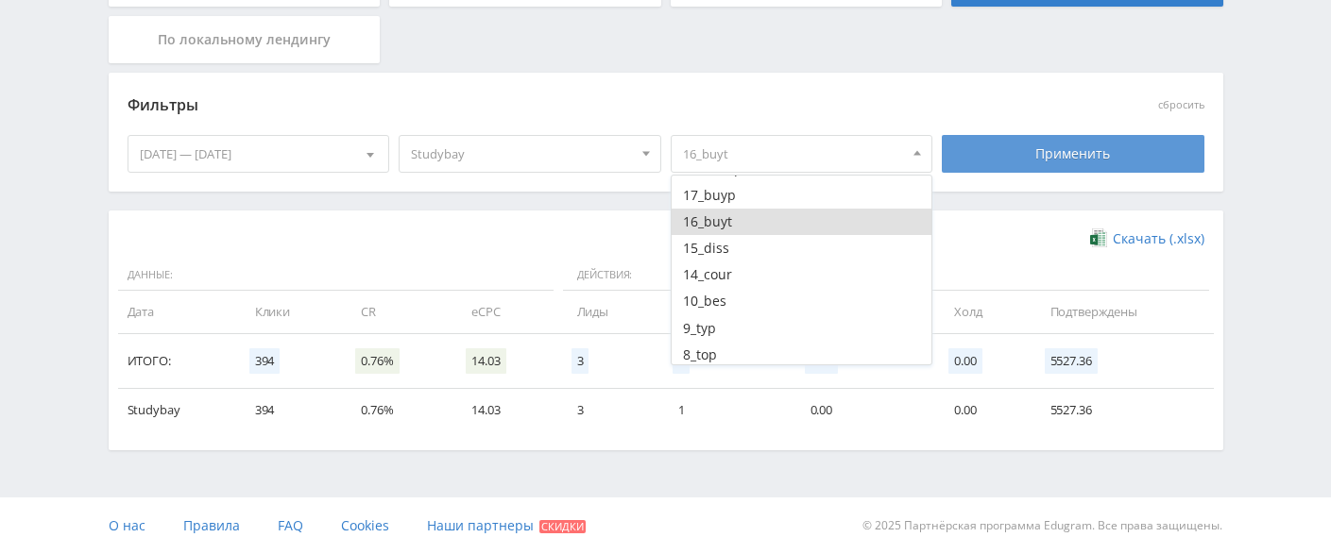
click at [1050, 150] on div "Применить" at bounding box center [1073, 154] width 263 height 38
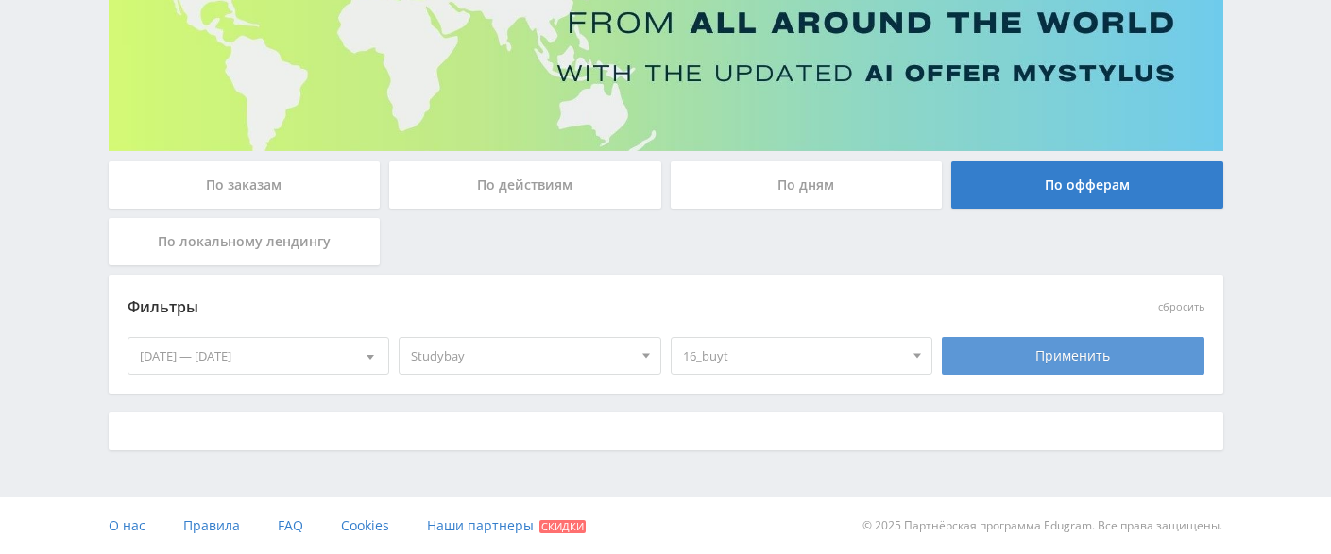
scroll to position [427, 0]
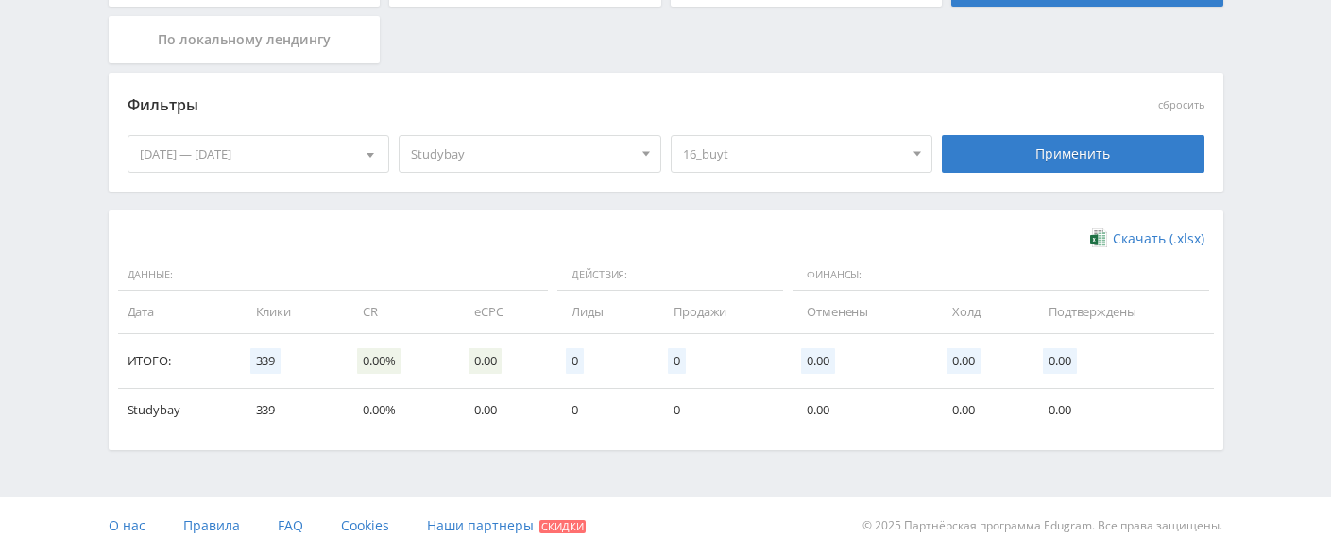
click at [826, 141] on span "16_buyt" at bounding box center [793, 154] width 221 height 36
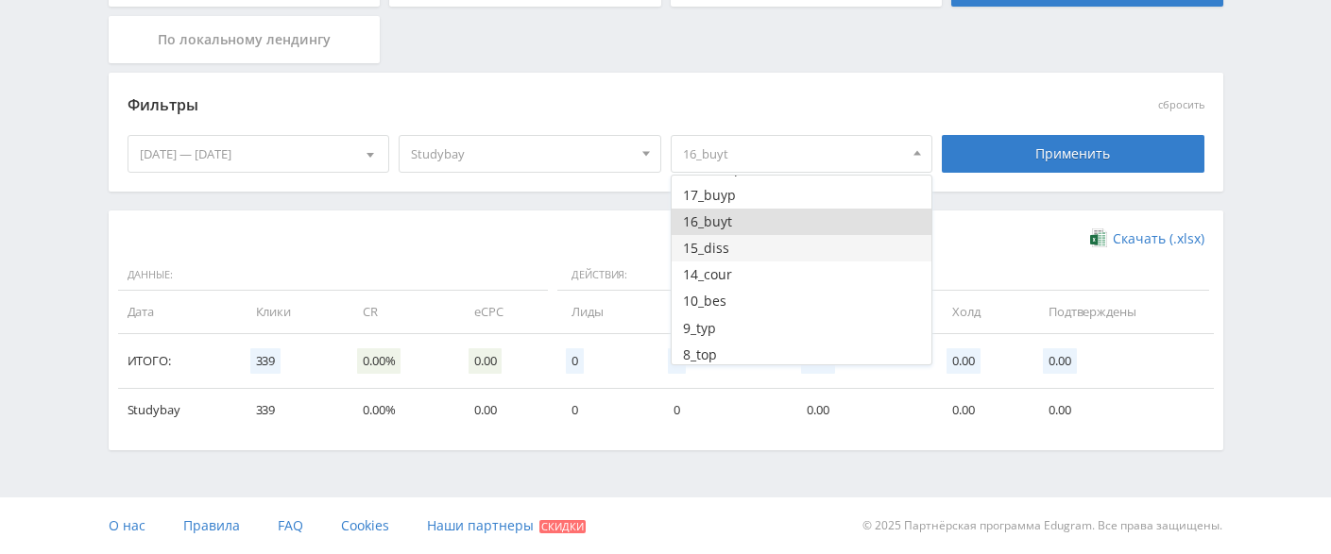
click at [742, 246] on button "15_diss" at bounding box center [801, 248] width 261 height 26
click at [746, 222] on button "16_buyt" at bounding box center [801, 222] width 261 height 26
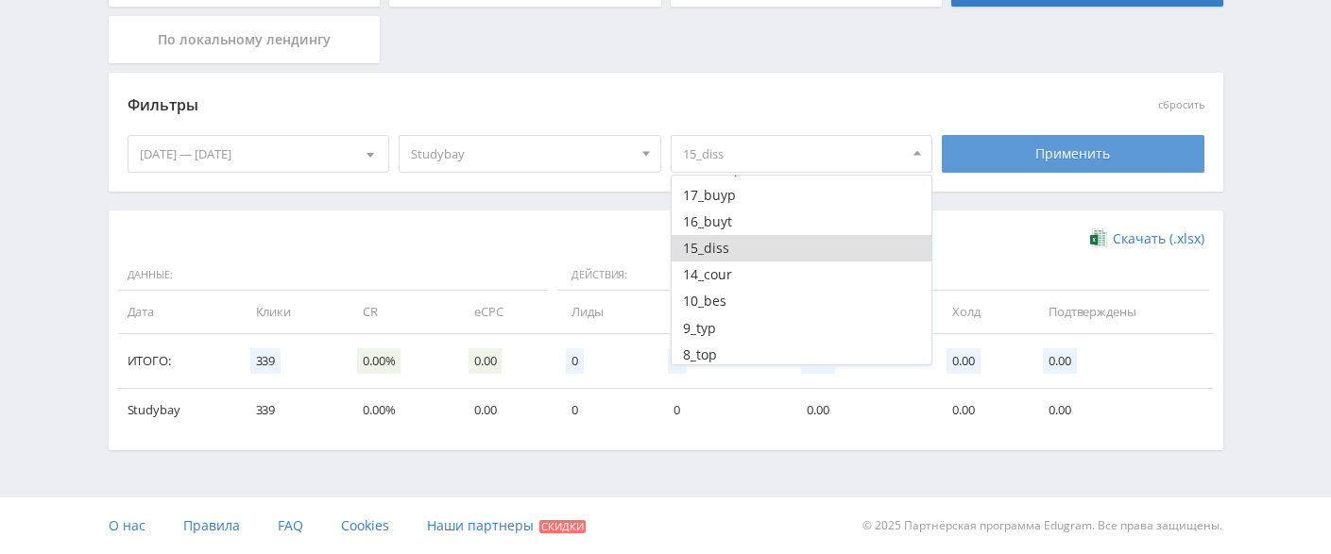
click at [1046, 153] on div "Применить" at bounding box center [1073, 154] width 263 height 38
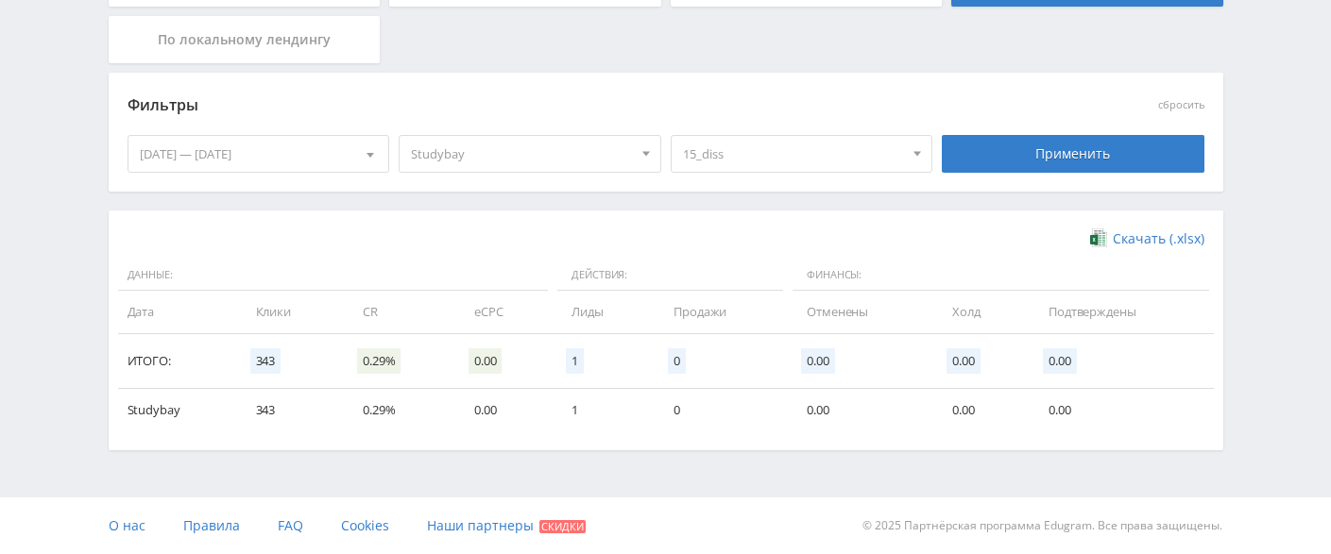
click at [800, 155] on span "15_diss" at bounding box center [793, 154] width 221 height 36
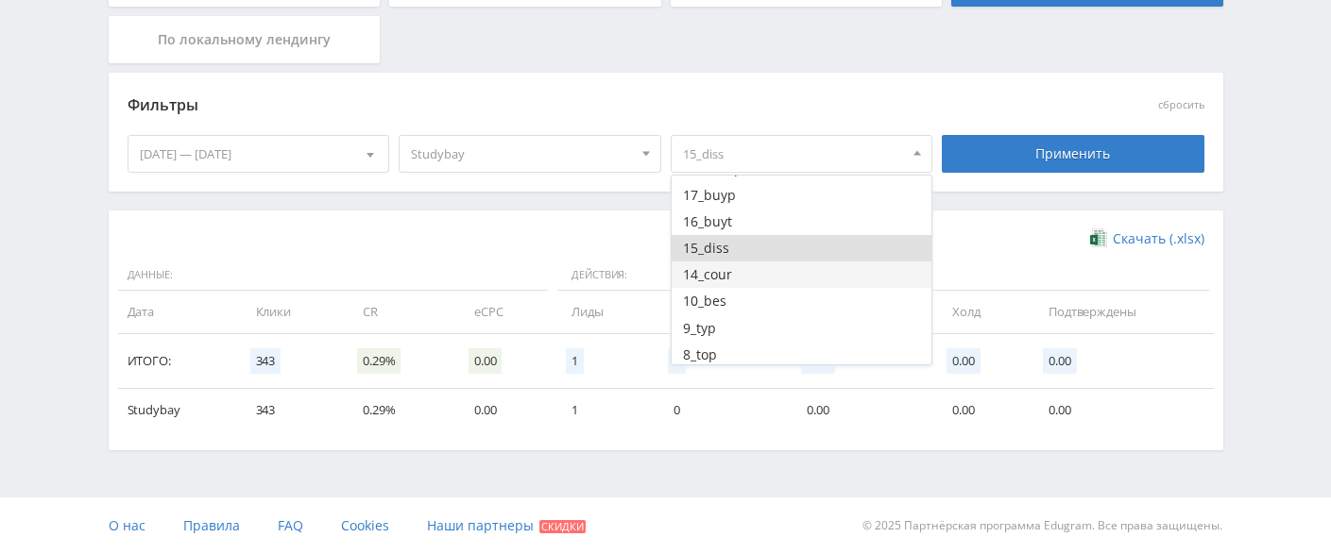
click at [754, 272] on button "14_cour" at bounding box center [801, 275] width 261 height 26
click at [749, 249] on button "15_diss" at bounding box center [801, 248] width 261 height 26
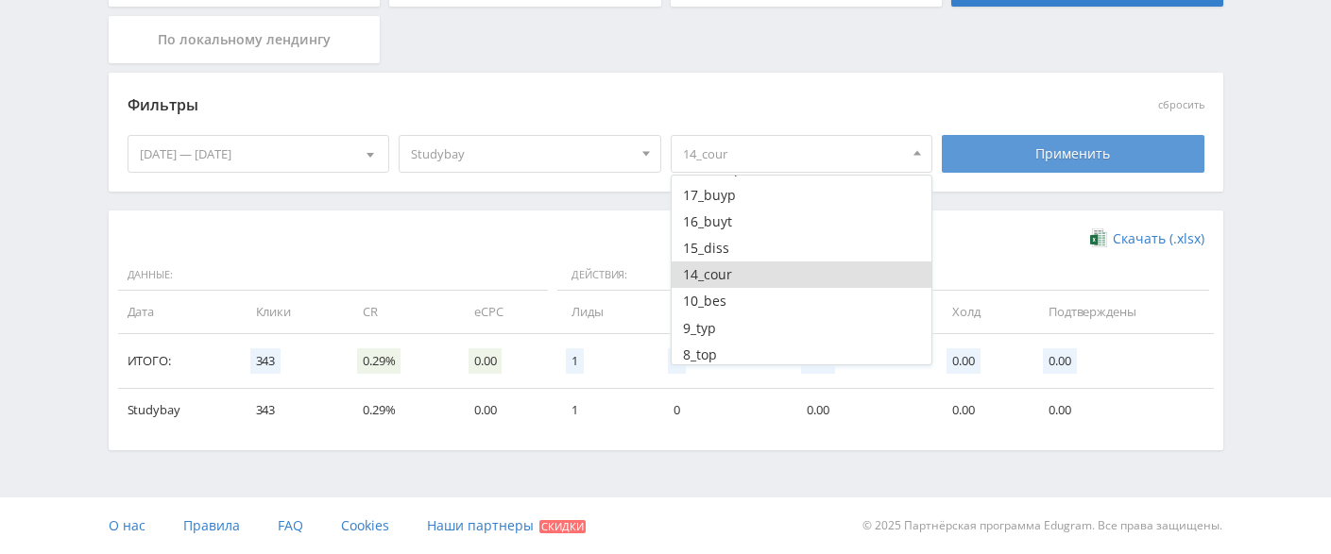
click at [1056, 148] on div "Применить" at bounding box center [1073, 154] width 263 height 38
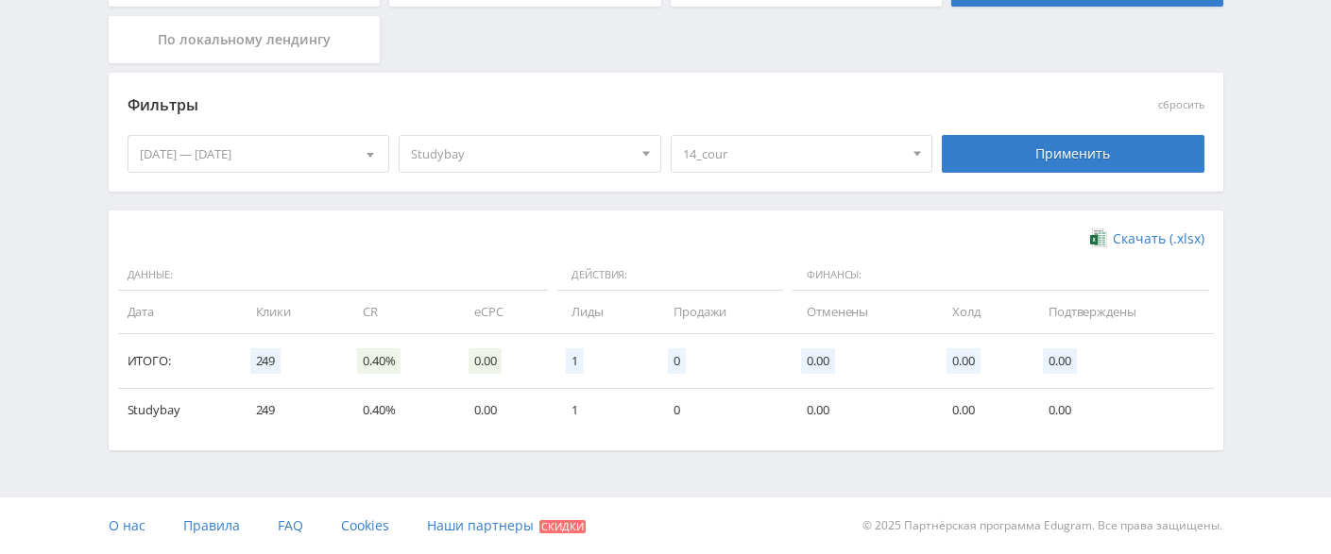
click at [820, 170] on span "14_cour" at bounding box center [793, 154] width 221 height 36
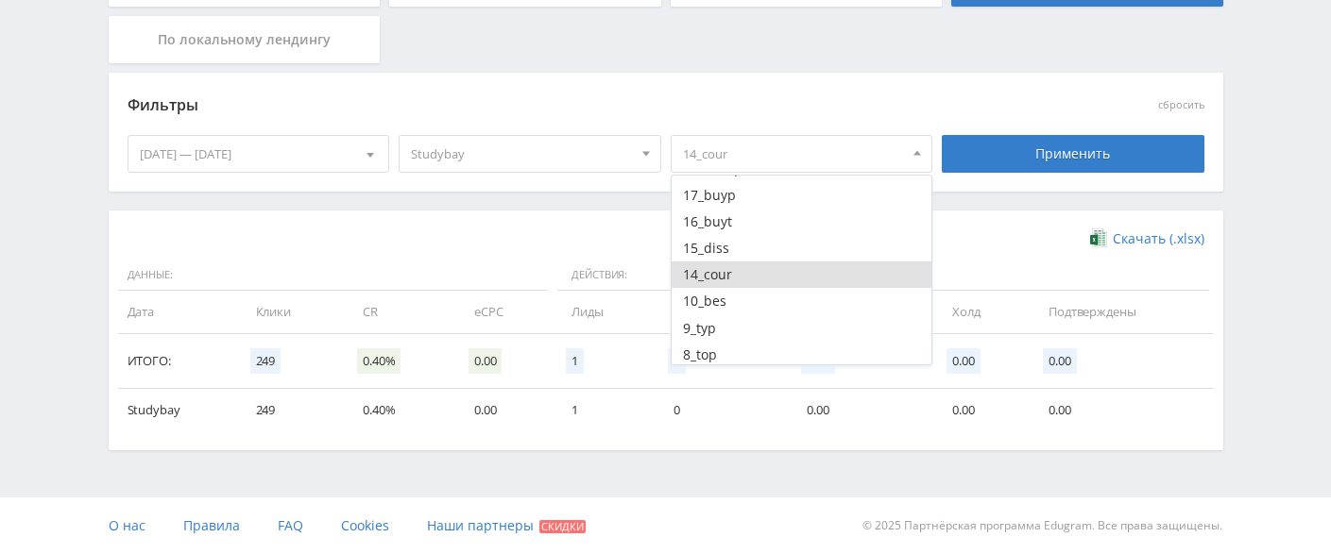
click at [752, 274] on button "14_cour" at bounding box center [801, 275] width 261 height 26
click at [776, 264] on button "3_writ" at bounding box center [801, 272] width 261 height 26
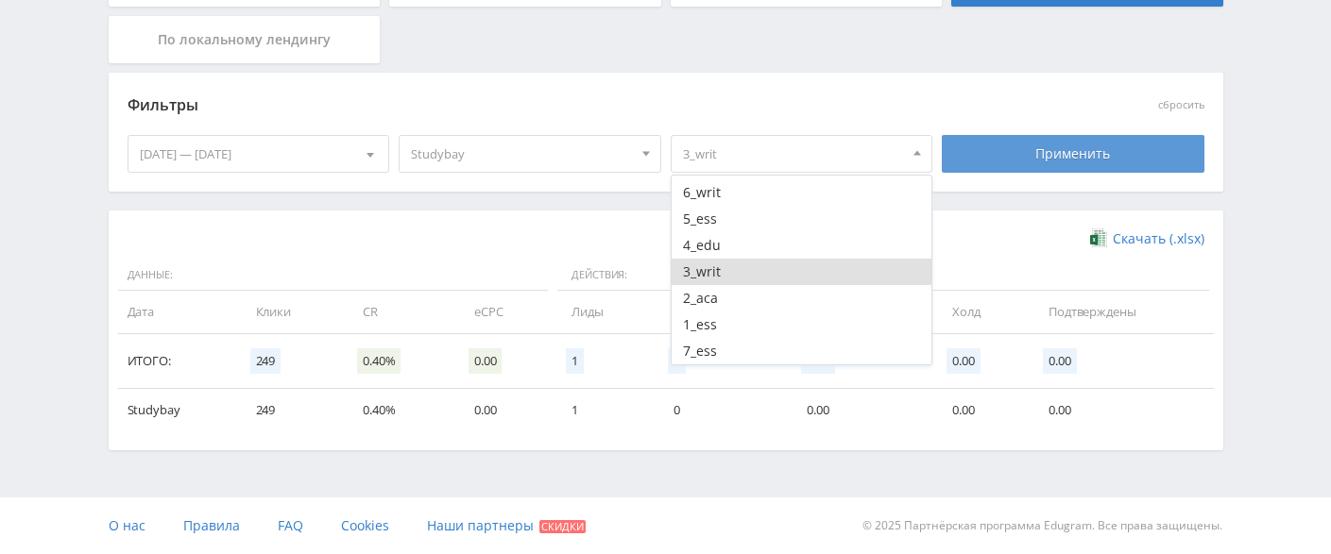
click at [1055, 138] on div "Применить" at bounding box center [1073, 154] width 263 height 38
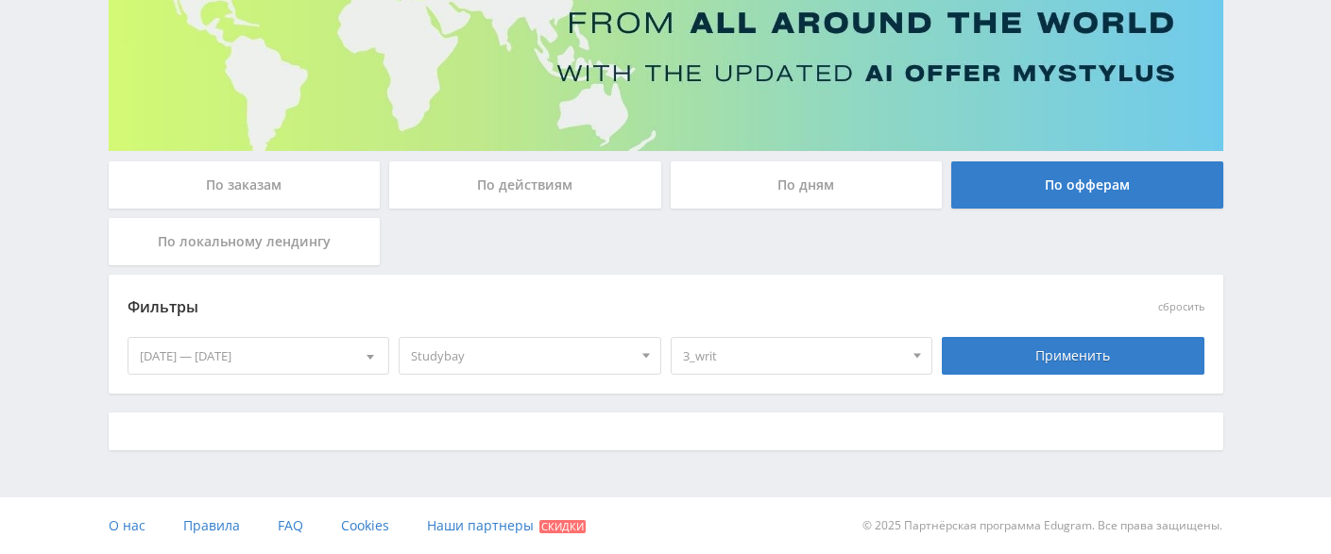
scroll to position [427, 0]
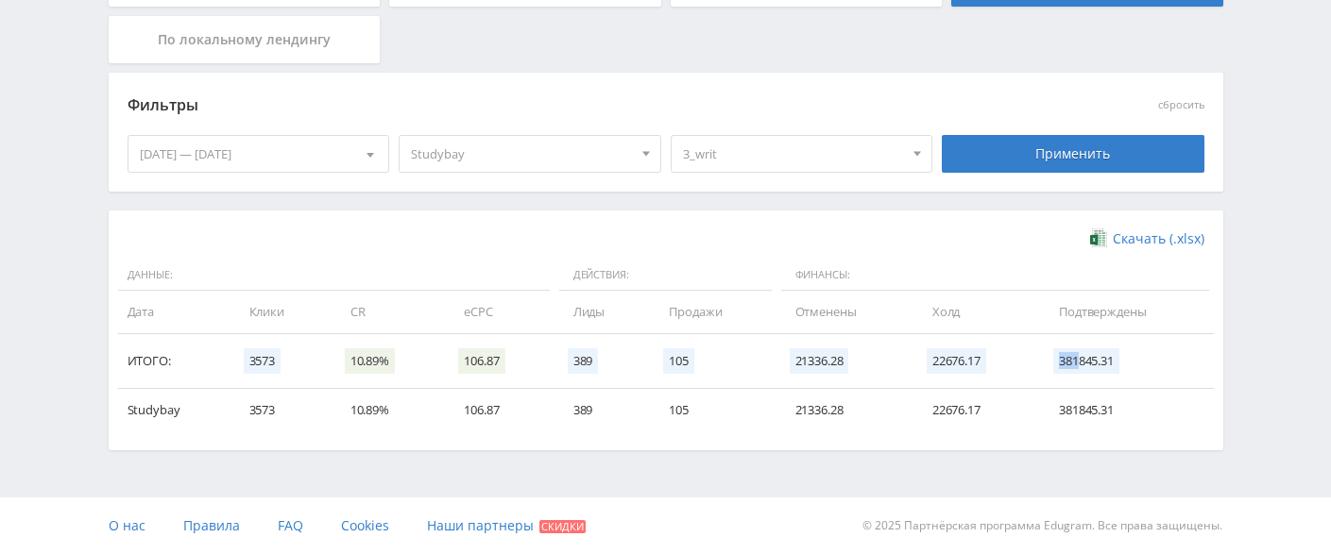
drag, startPoint x: 1079, startPoint y: 365, endPoint x: 1054, endPoint y: 363, distance: 24.7
click at [1054, 363] on span "381845.31" at bounding box center [1086, 360] width 66 height 25
click at [1195, 302] on td "Подтверждены" at bounding box center [1126, 312] width 173 height 42
click at [783, 156] on span "3_writ" at bounding box center [793, 154] width 221 height 36
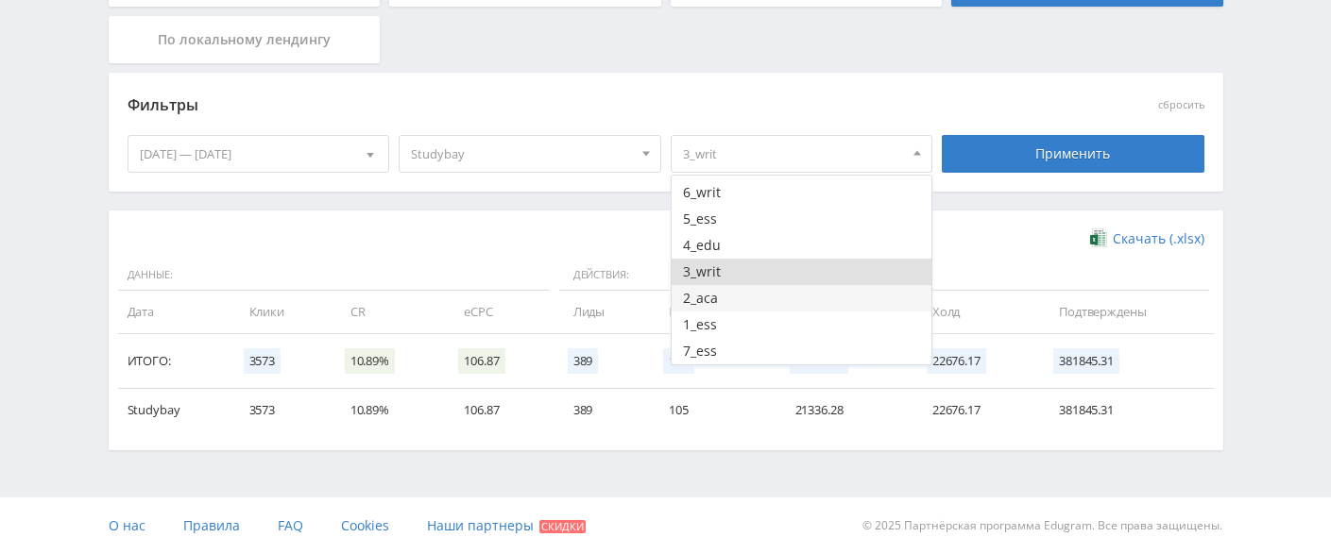
click at [709, 302] on button "2_aca" at bounding box center [801, 298] width 261 height 26
click at [722, 276] on button "3_writ" at bounding box center [801, 272] width 261 height 26
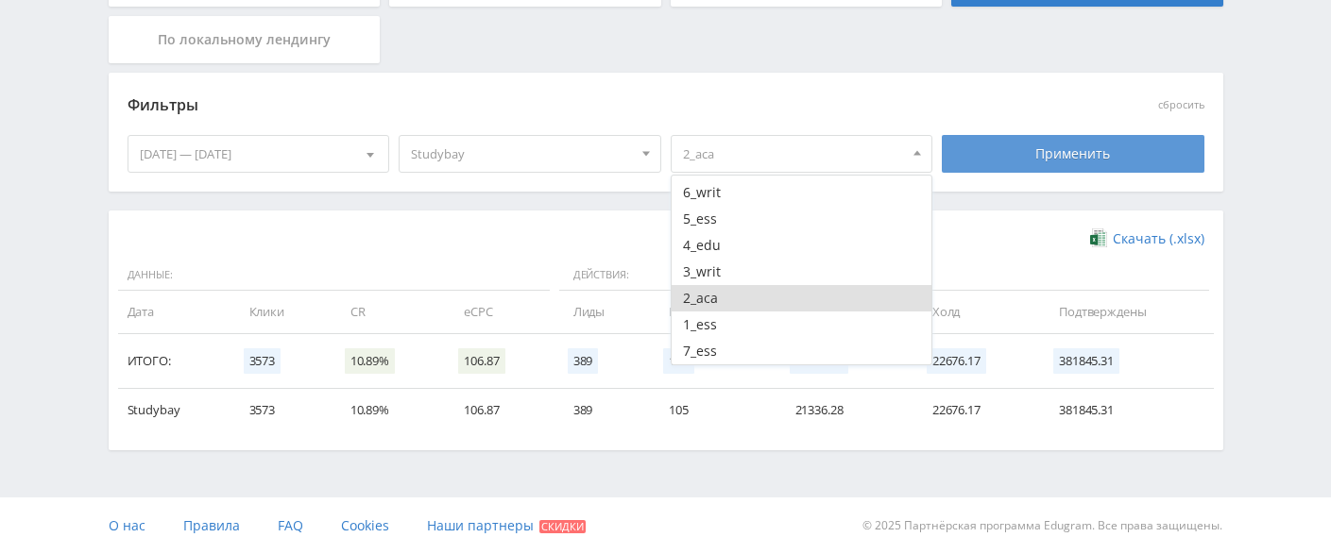
click at [1030, 147] on div "Применить" at bounding box center [1073, 154] width 263 height 38
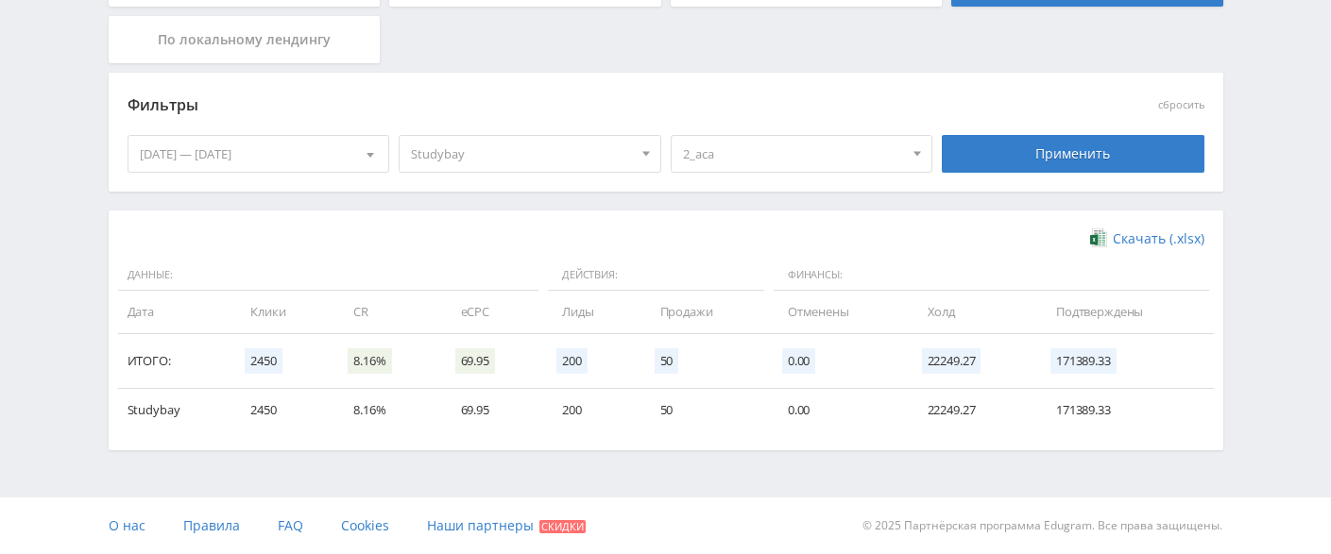
click at [841, 151] on span "2_aca" at bounding box center [793, 154] width 221 height 36
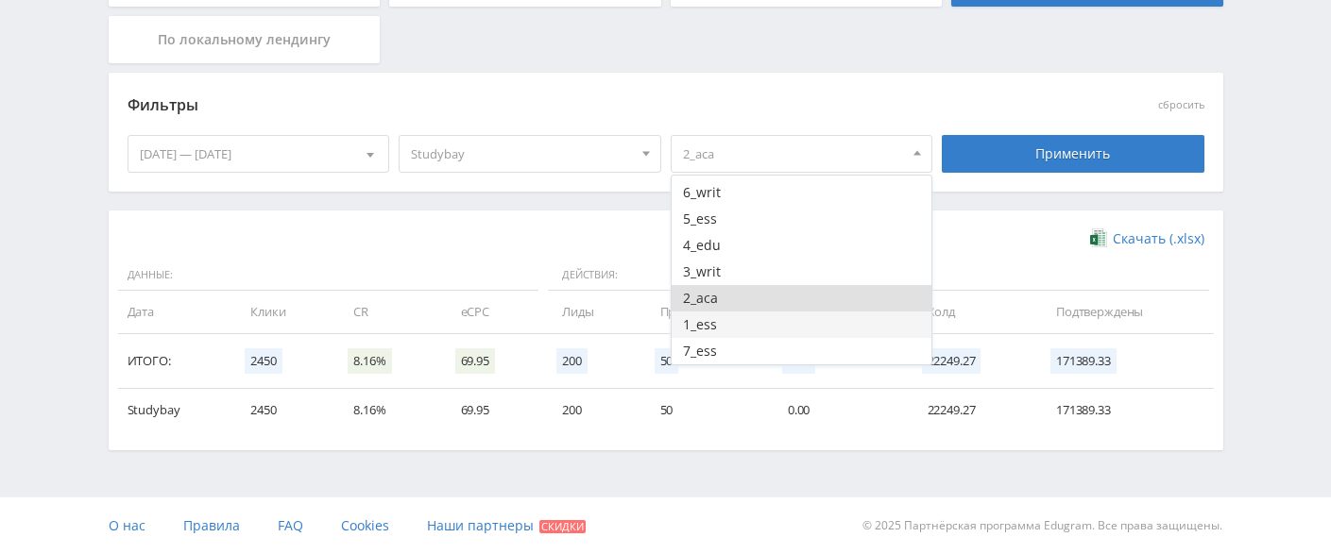
click at [765, 321] on button "1_ess" at bounding box center [801, 325] width 261 height 26
click at [751, 298] on button "2_aca" at bounding box center [801, 298] width 261 height 26
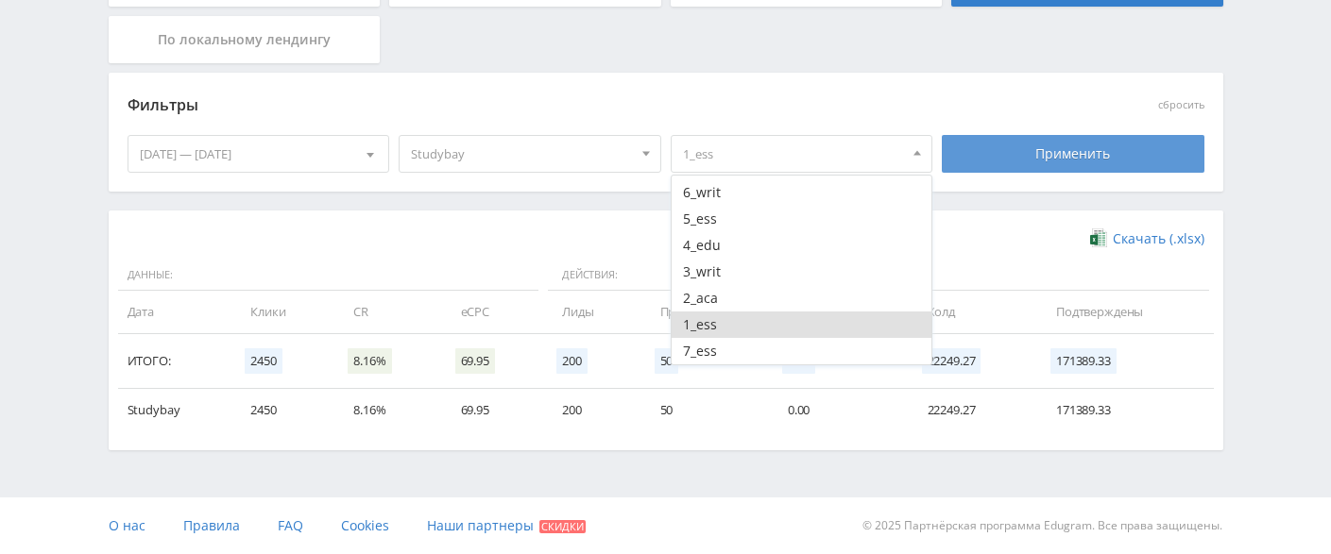
click at [1091, 159] on div "Применить" at bounding box center [1073, 154] width 263 height 38
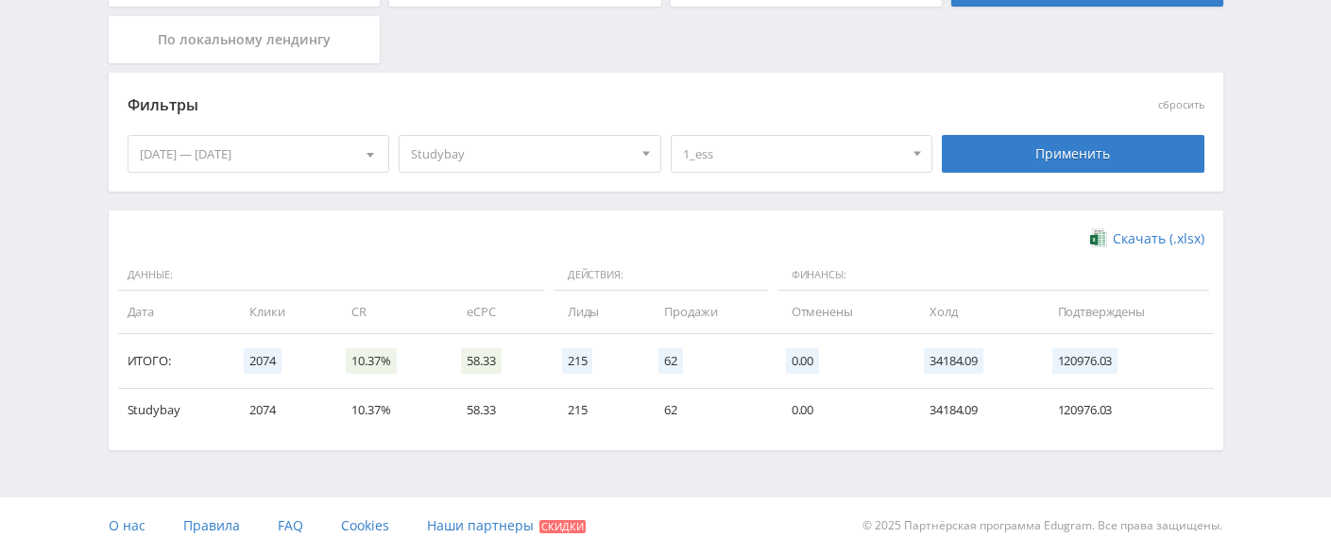
click at [832, 158] on span "1_ess" at bounding box center [793, 154] width 221 height 36
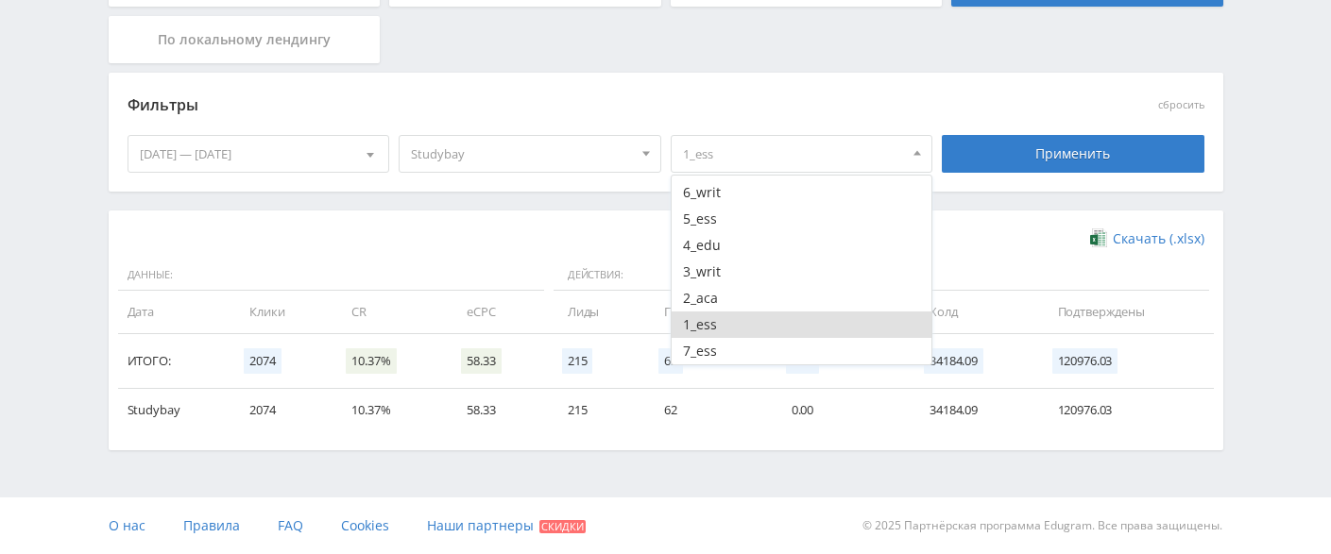
click at [749, 324] on button "1_ess" at bounding box center [801, 325] width 261 height 26
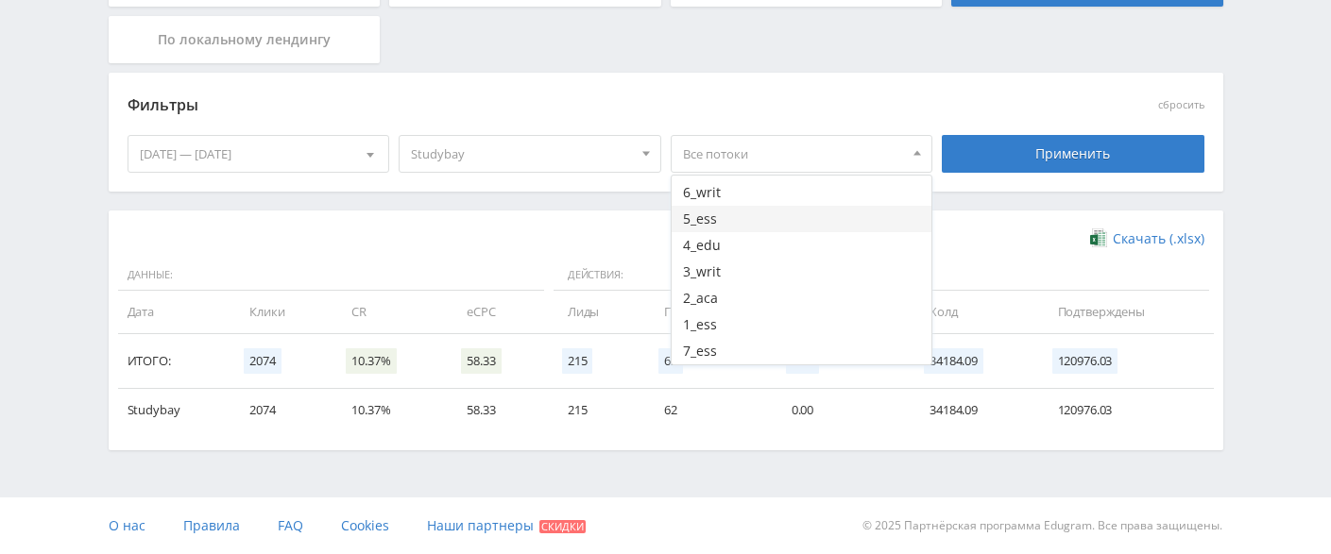
click at [751, 222] on button "5_ess" at bounding box center [801, 219] width 261 height 26
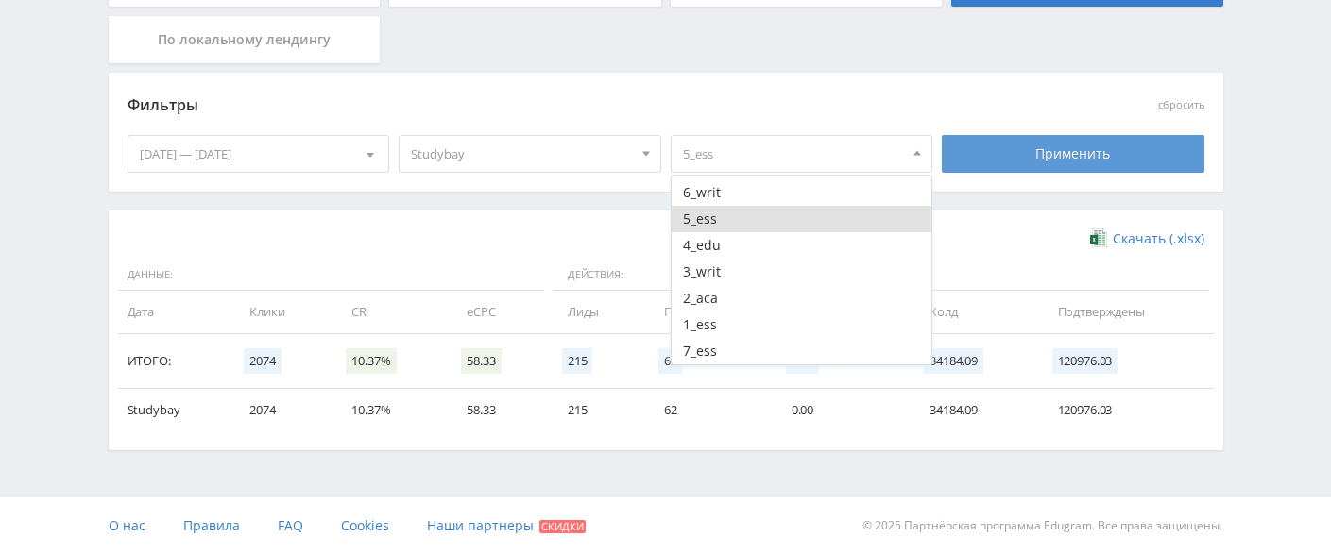
click at [1011, 157] on div "Применить" at bounding box center [1073, 154] width 263 height 38
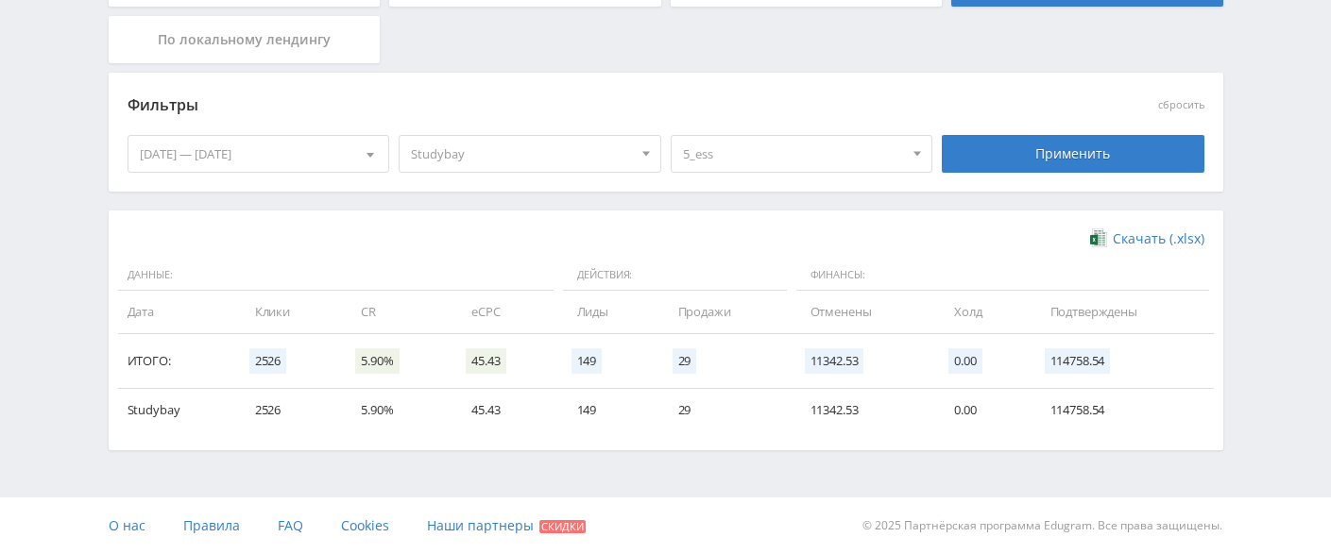
click at [742, 147] on span "5_ess" at bounding box center [793, 154] width 221 height 36
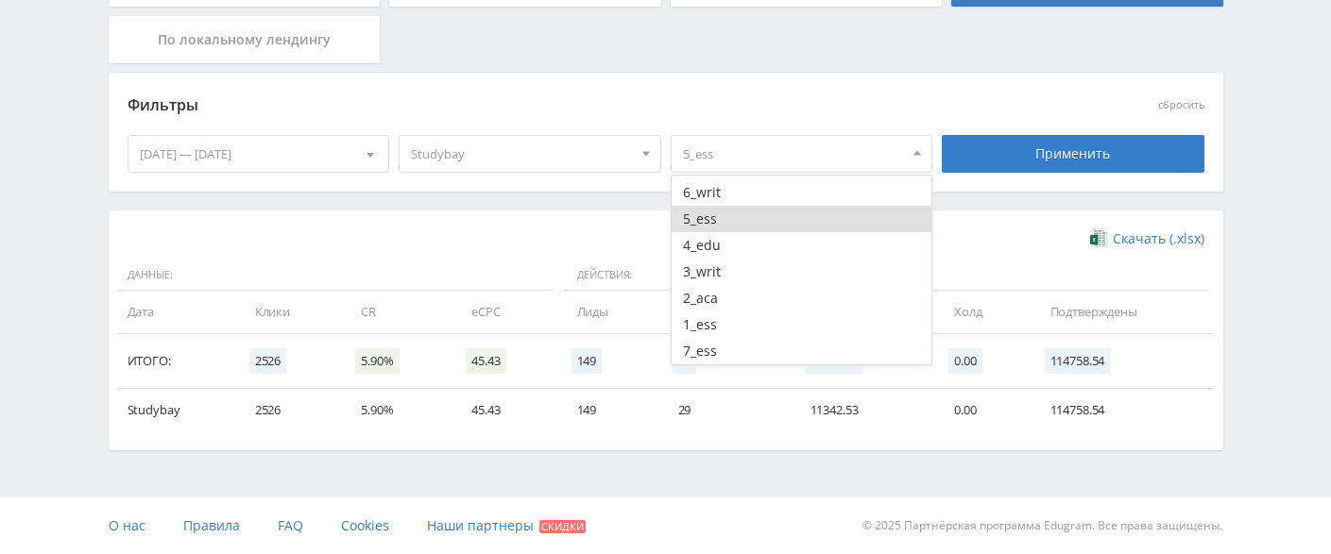
click at [742, 151] on span "5_ess" at bounding box center [793, 154] width 221 height 36
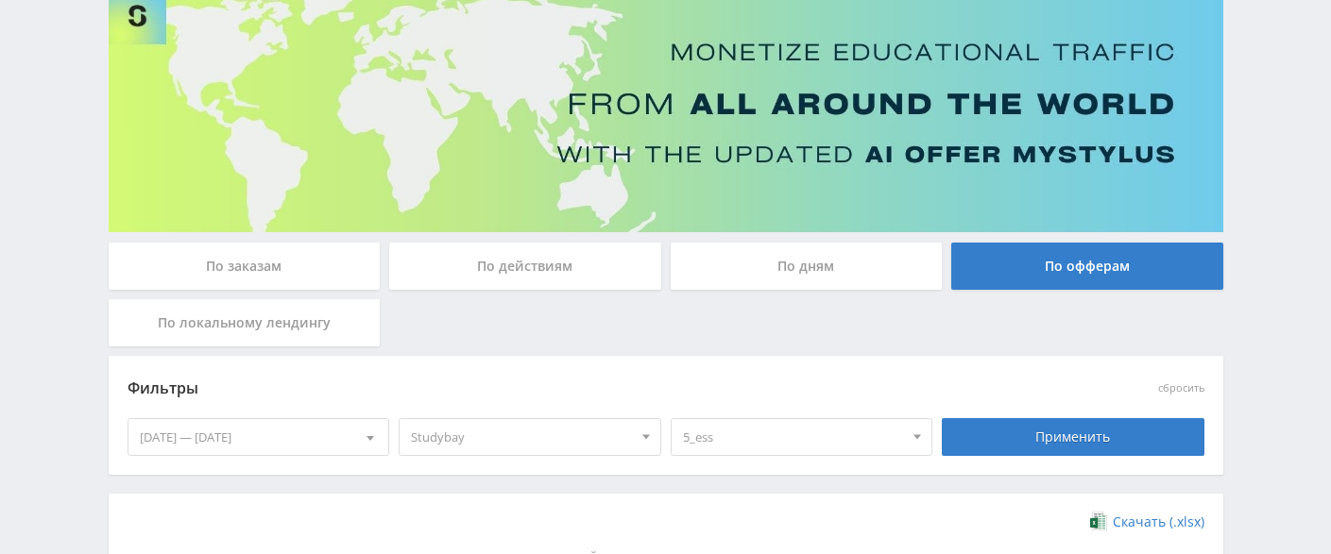
scroll to position [49, 0]
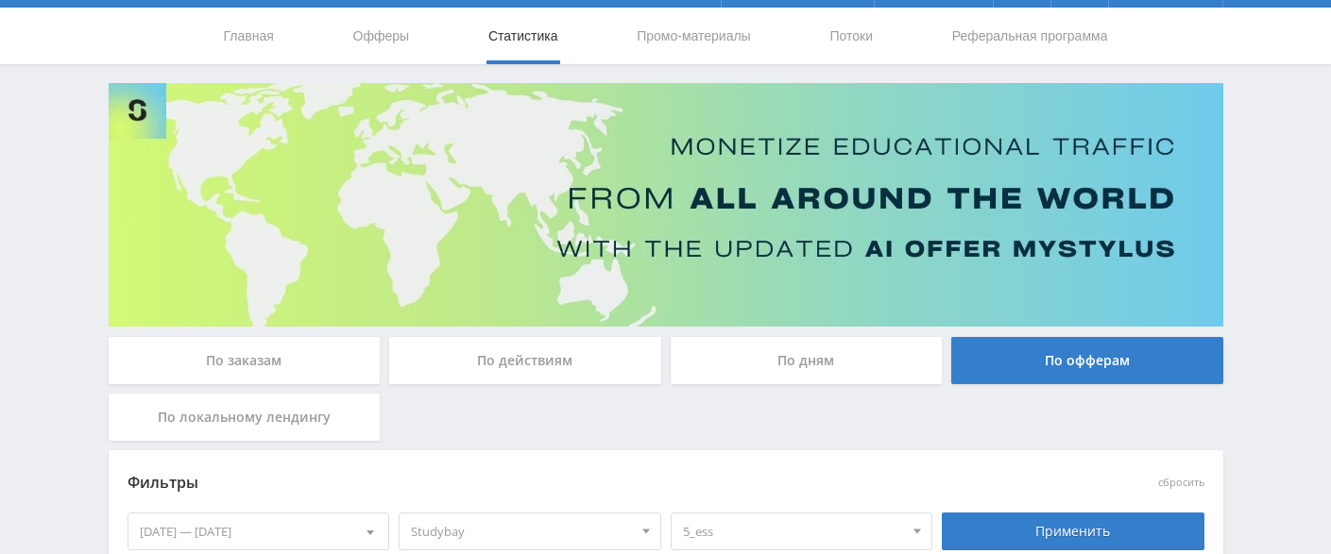
click at [233, 357] on div "По заказам" at bounding box center [245, 360] width 272 height 47
click at [0, 0] on input "По заказам" at bounding box center [0, 0] width 0 height 0
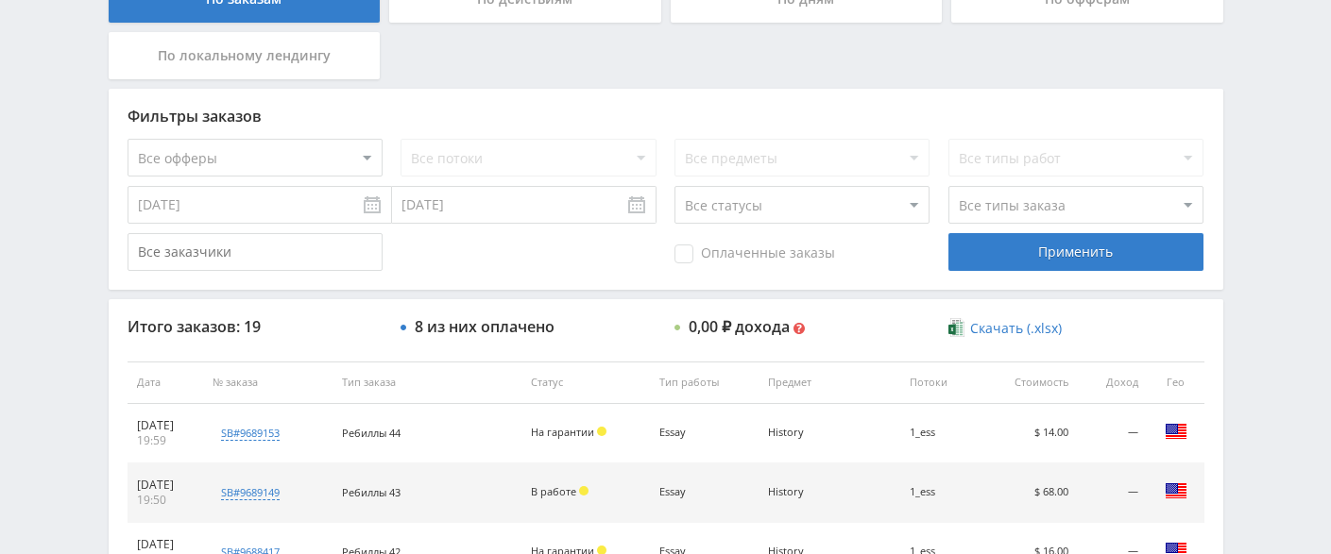
scroll to position [505, 0]
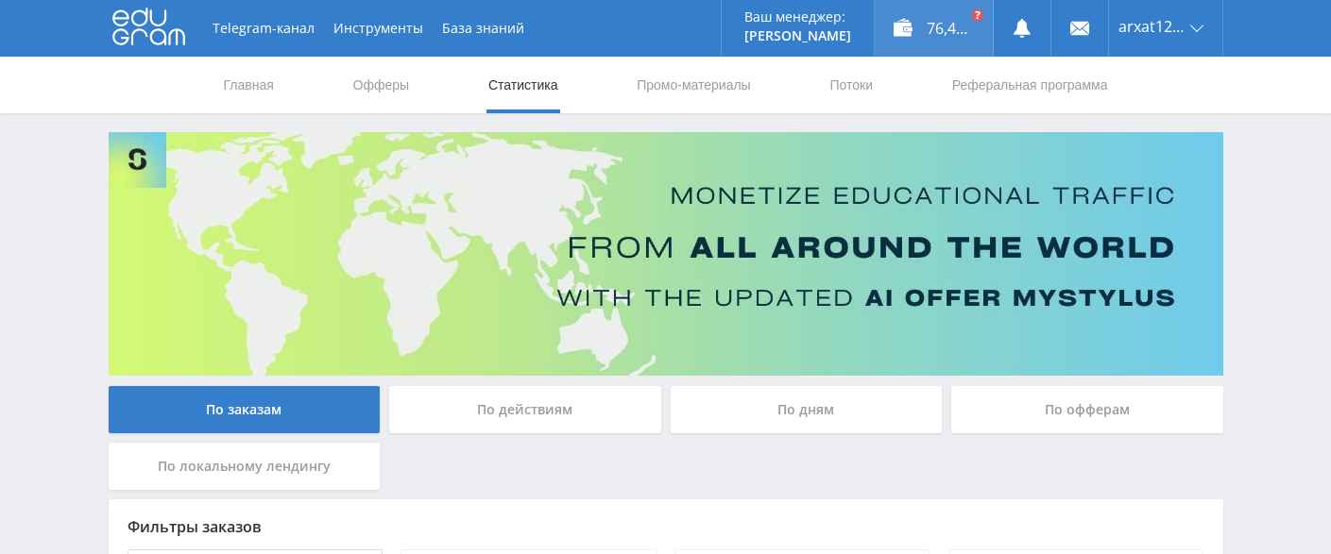
click at [925, 28] on div "76,49 ₽" at bounding box center [934, 28] width 118 height 57
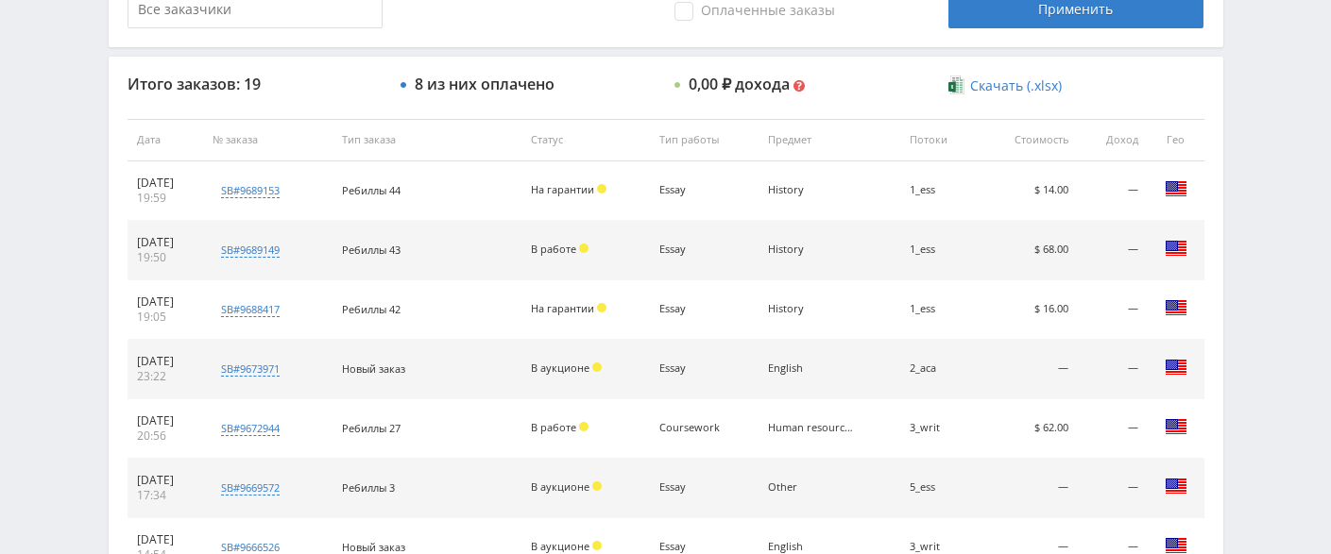
scroll to position [370, 0]
